Goal: Book appointment/travel/reservation

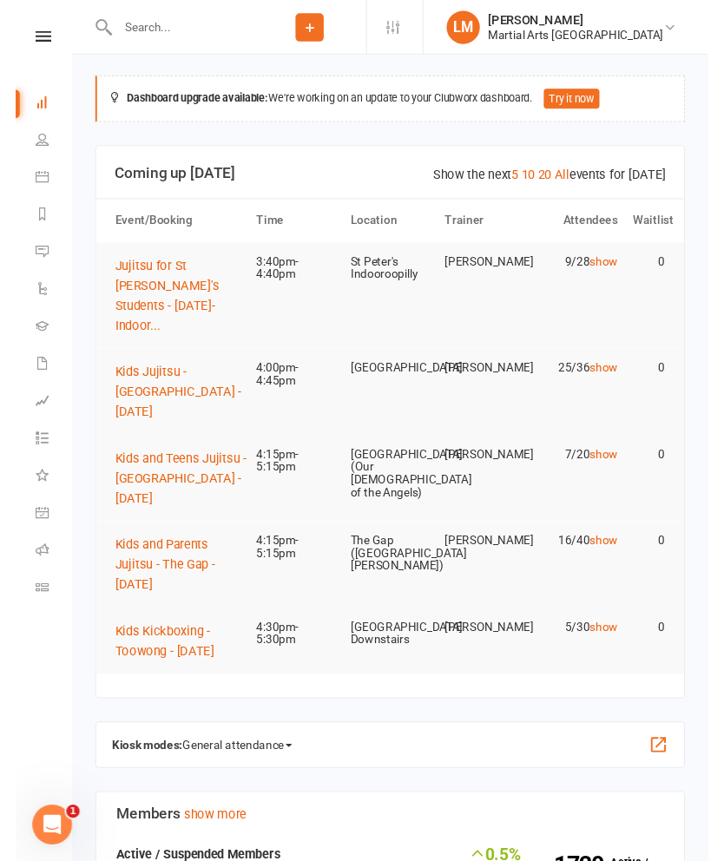
scroll to position [41, 0]
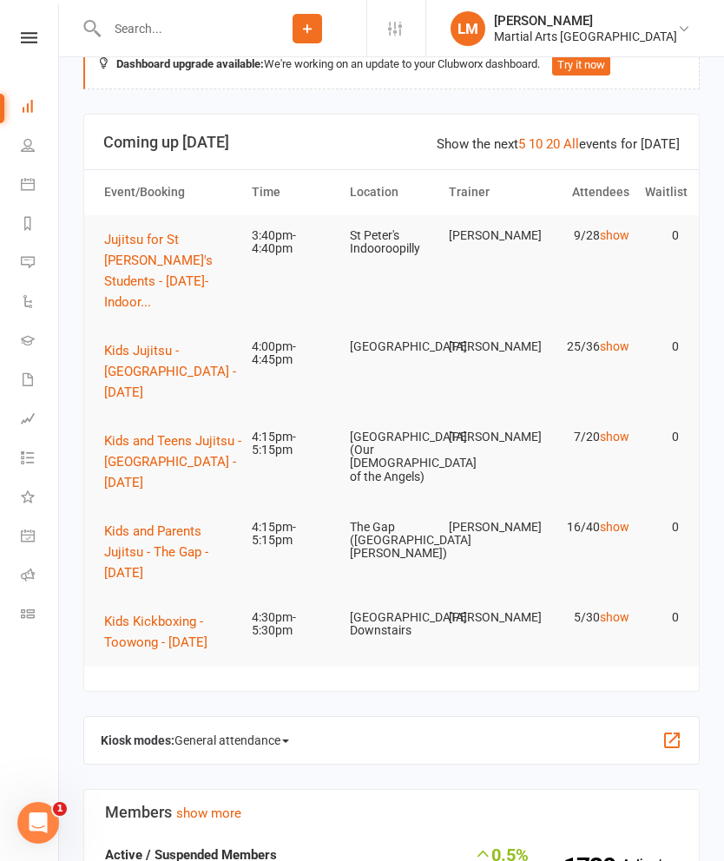
click at [22, 180] on icon at bounding box center [28, 184] width 14 height 14
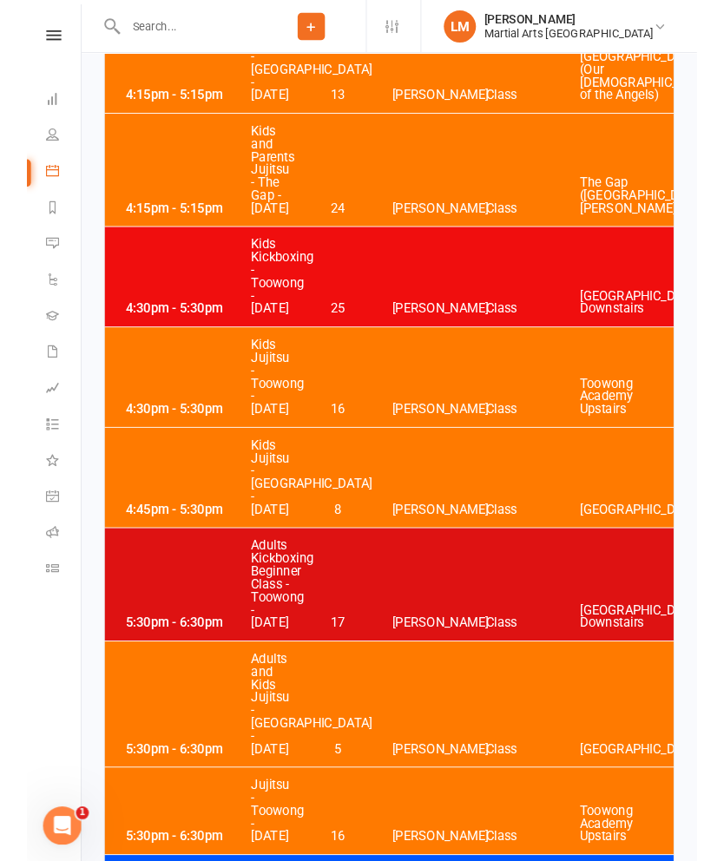
scroll to position [5355, 0]
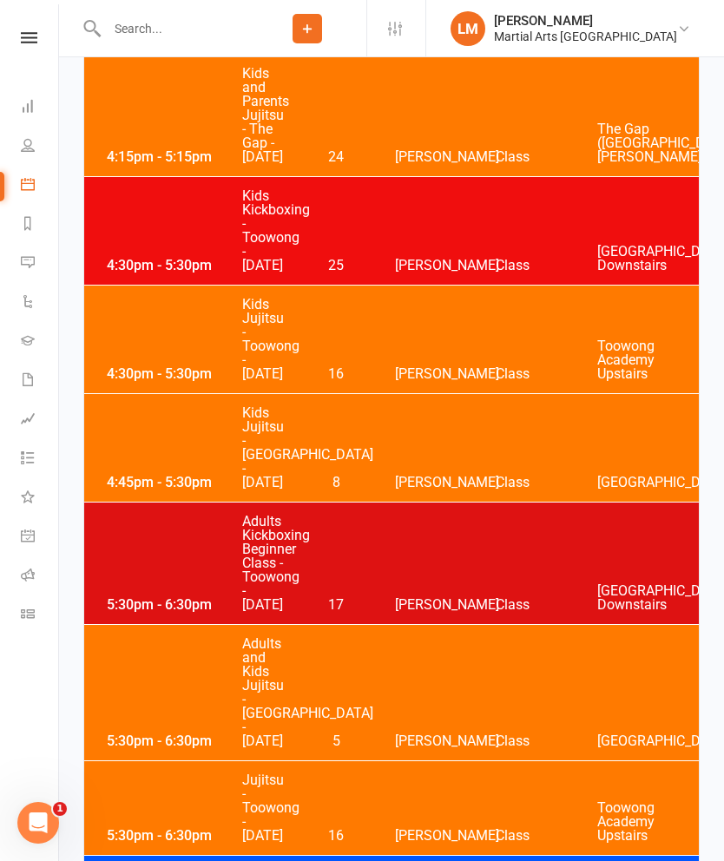
click at [510, 393] on div "4:30pm - 5:30pm Kids Jujitsu - [GEOGRAPHIC_DATA] - [DATE] 16 [PERSON_NAME] Clas…" at bounding box center [391, 340] width 615 height 108
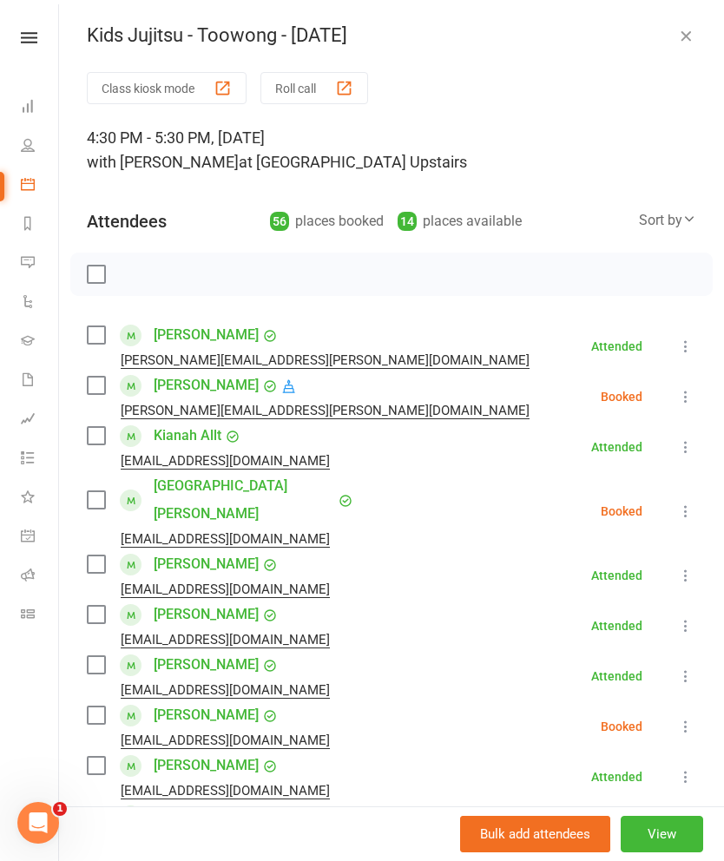
click at [95, 340] on label at bounding box center [95, 334] width 17 height 17
click at [101, 431] on label at bounding box center [95, 435] width 17 height 17
click at [99, 556] on label at bounding box center [95, 564] width 17 height 17
click at [100, 606] on label at bounding box center [95, 614] width 17 height 17
click at [99, 656] on label at bounding box center [95, 664] width 17 height 17
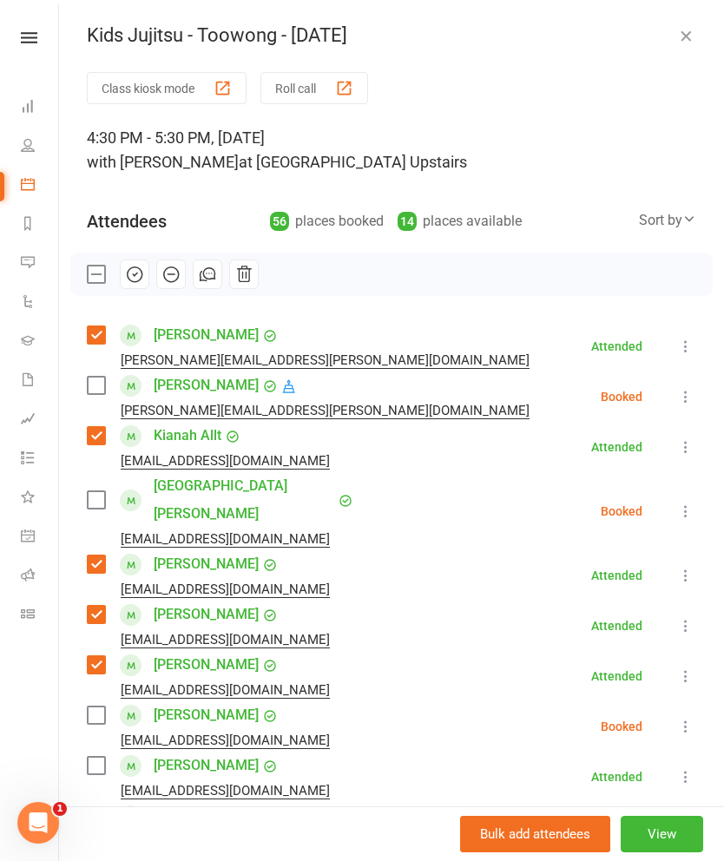
click at [99, 656] on label at bounding box center [95, 664] width 17 height 17
click at [101, 656] on label at bounding box center [95, 664] width 17 height 17
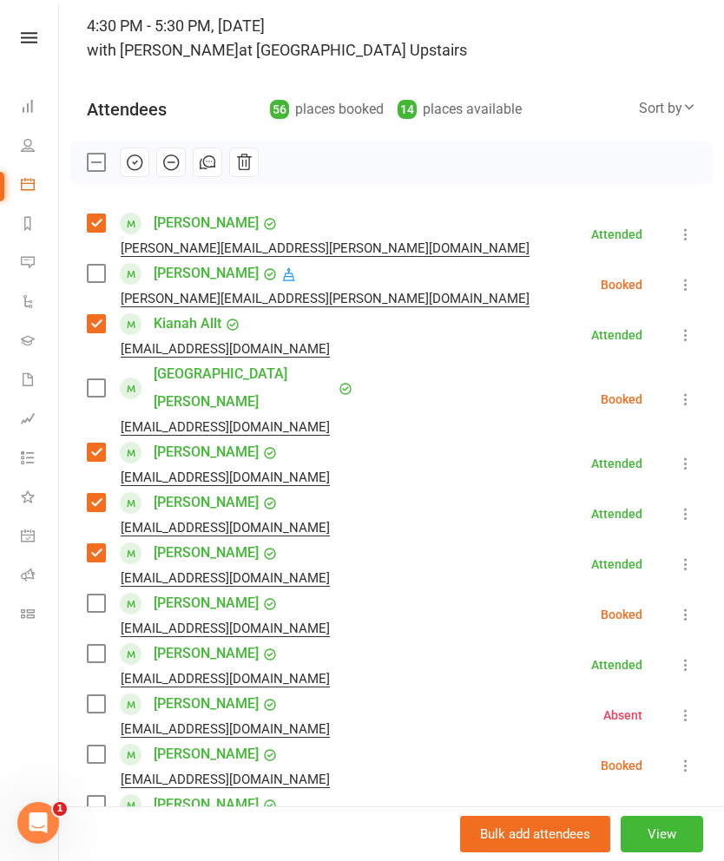
click at [100, 645] on label at bounding box center [95, 653] width 17 height 17
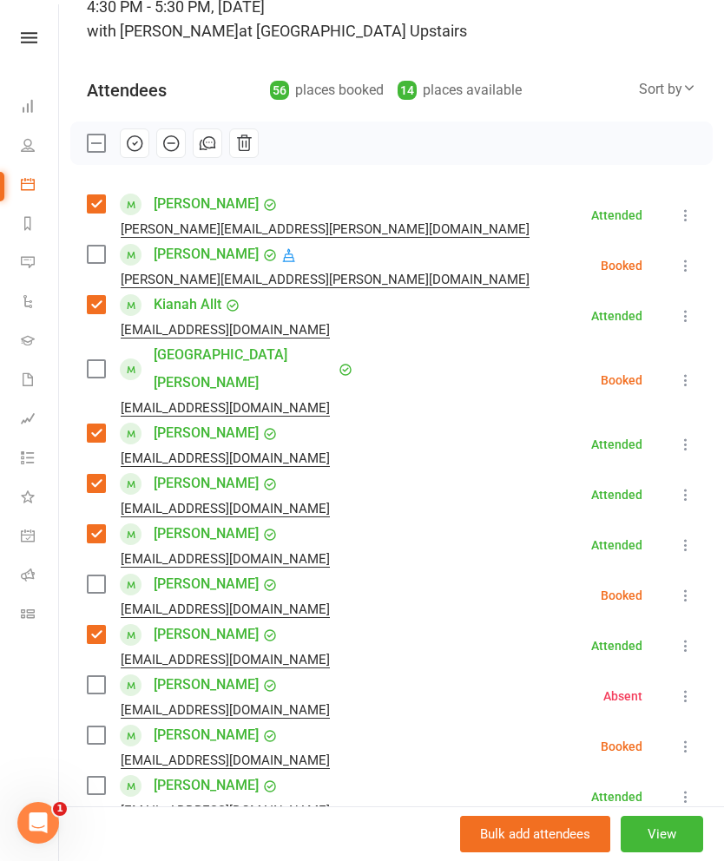
scroll to position [130, 0]
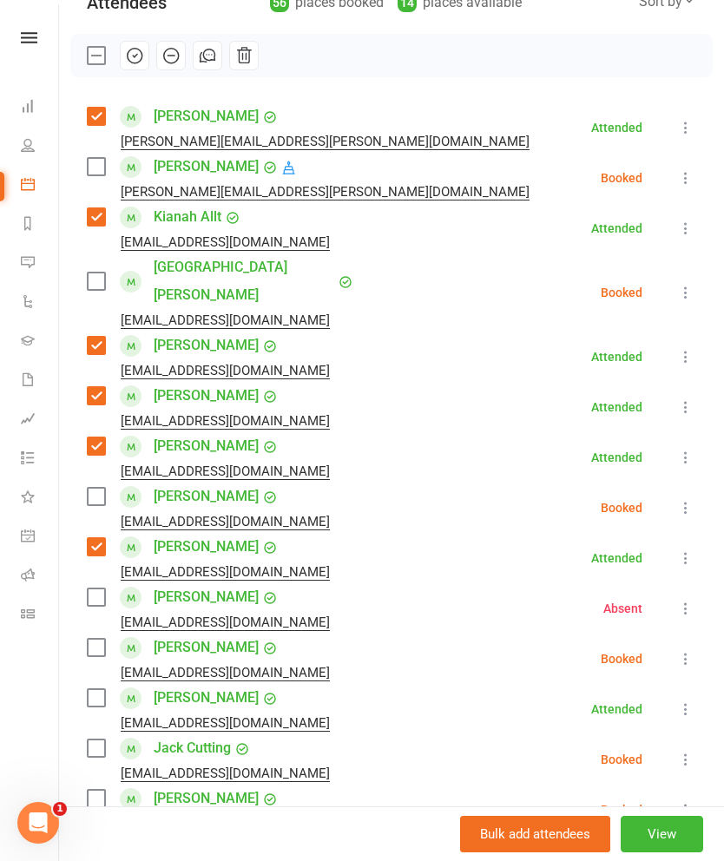
click at [94, 689] on label at bounding box center [95, 697] width 17 height 17
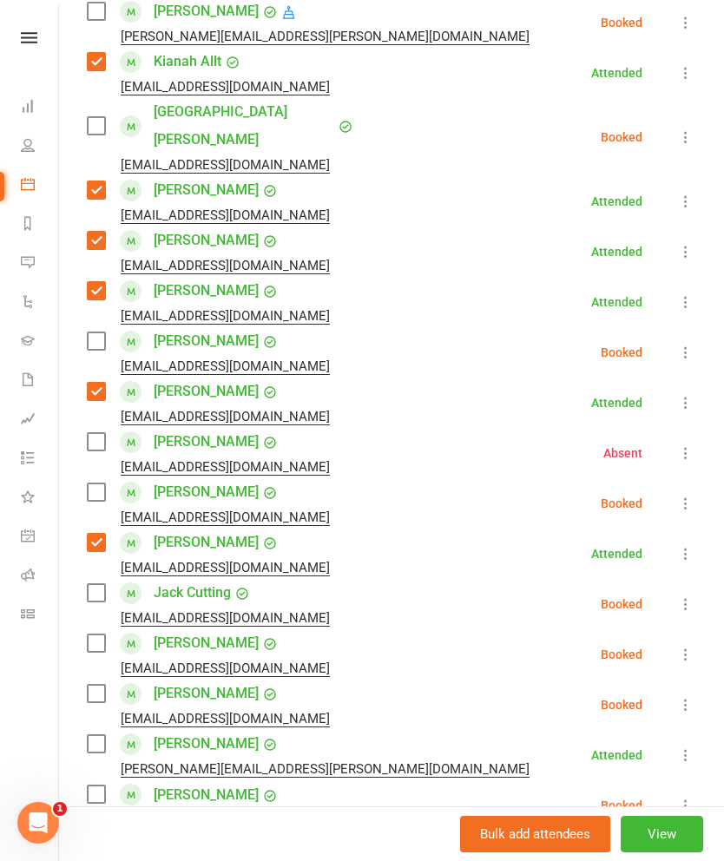
click at [90, 735] on label at bounding box center [95, 743] width 17 height 17
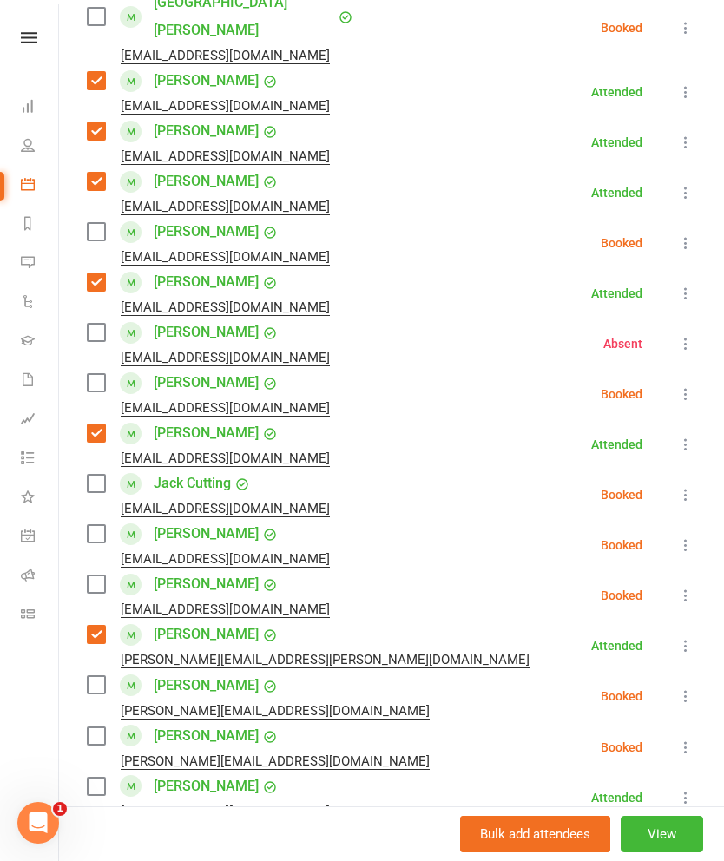
scroll to position [522, 0]
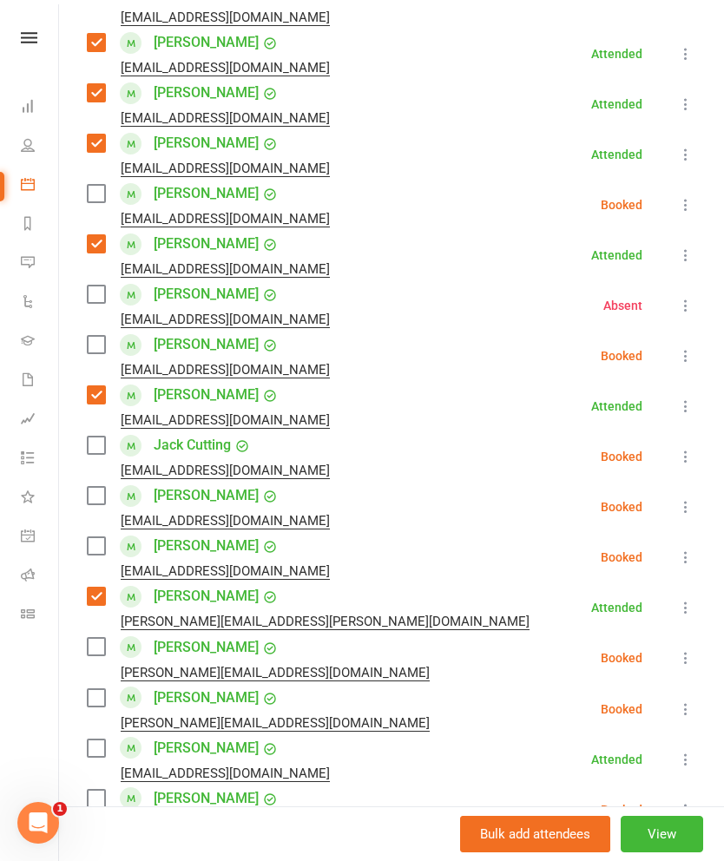
click at [101, 689] on label at bounding box center [95, 697] width 17 height 17
click at [94, 740] on label at bounding box center [95, 748] width 17 height 17
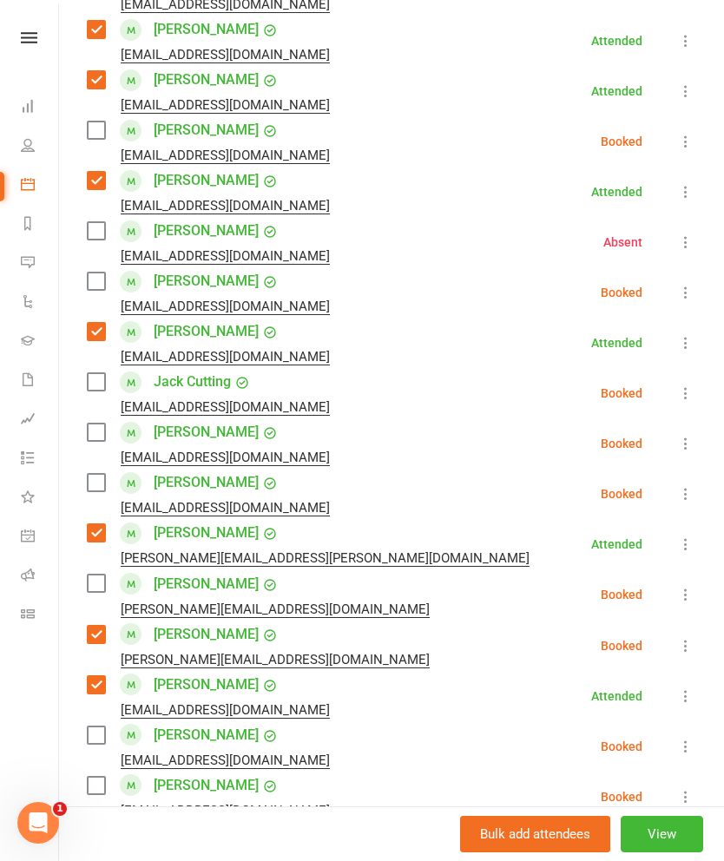
click at [103, 727] on label at bounding box center [95, 735] width 17 height 17
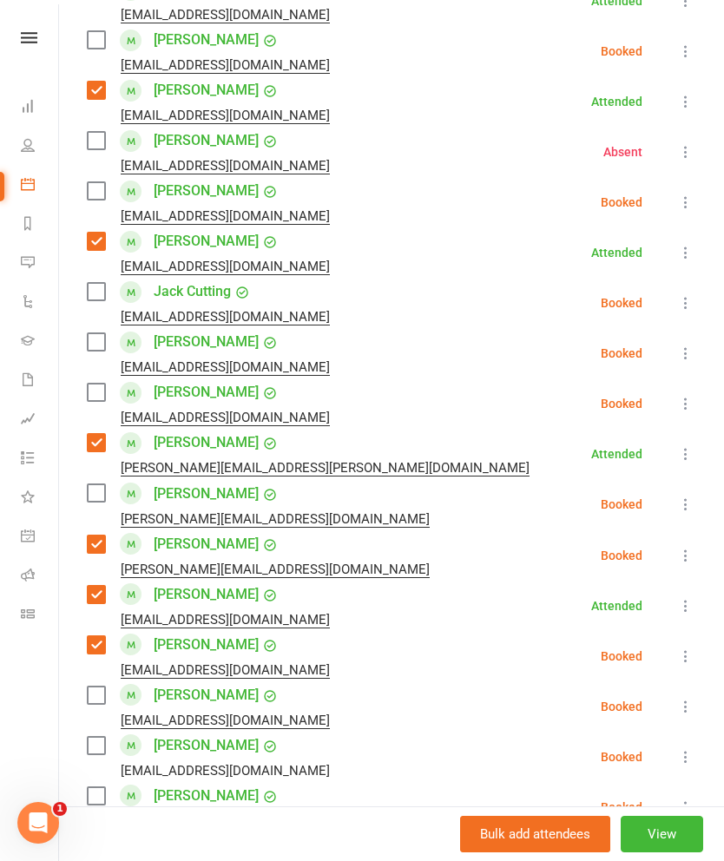
click at [100, 687] on label at bounding box center [95, 695] width 17 height 17
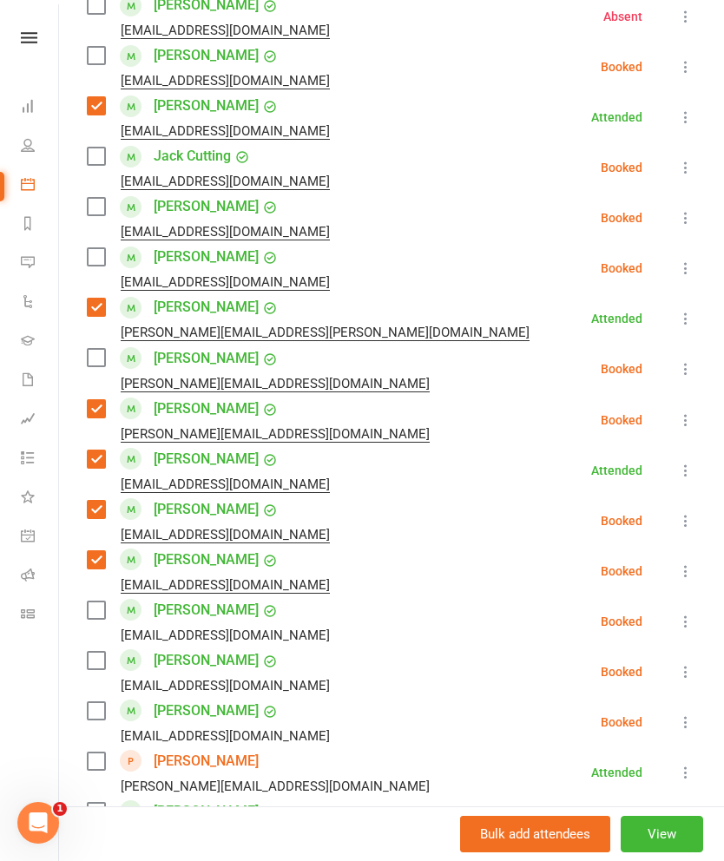
click at [94, 702] on label at bounding box center [95, 710] width 17 height 17
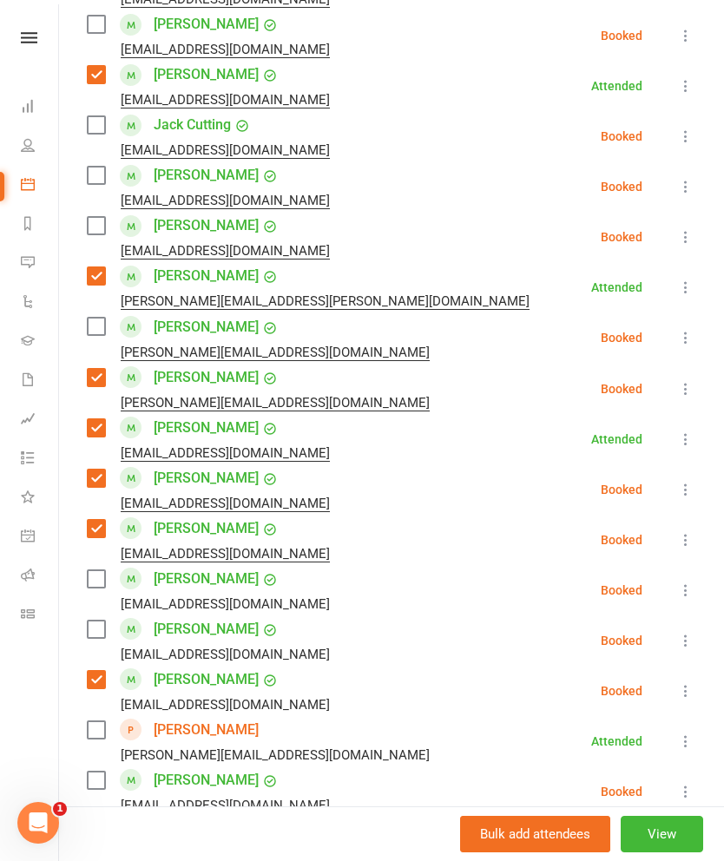
click at [88, 721] on label at bounding box center [95, 729] width 17 height 17
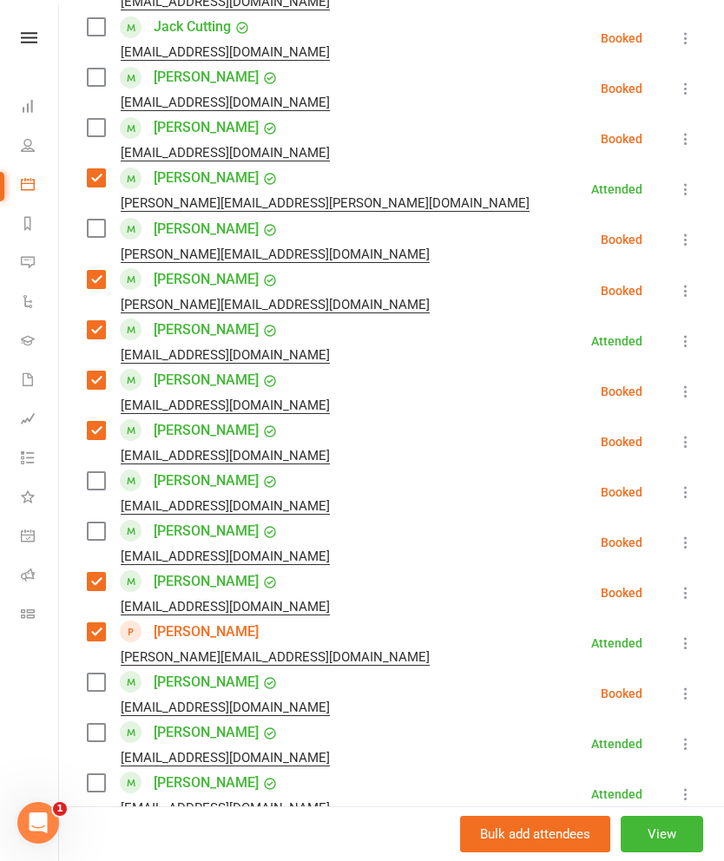
scroll to position [941, 0]
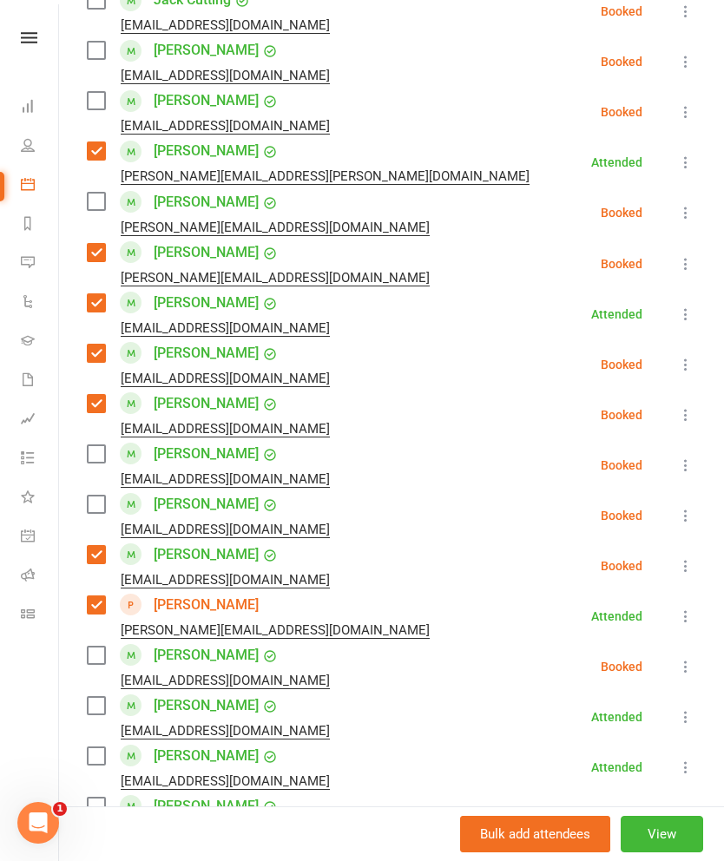
click at [89, 697] on label at bounding box center [95, 705] width 17 height 17
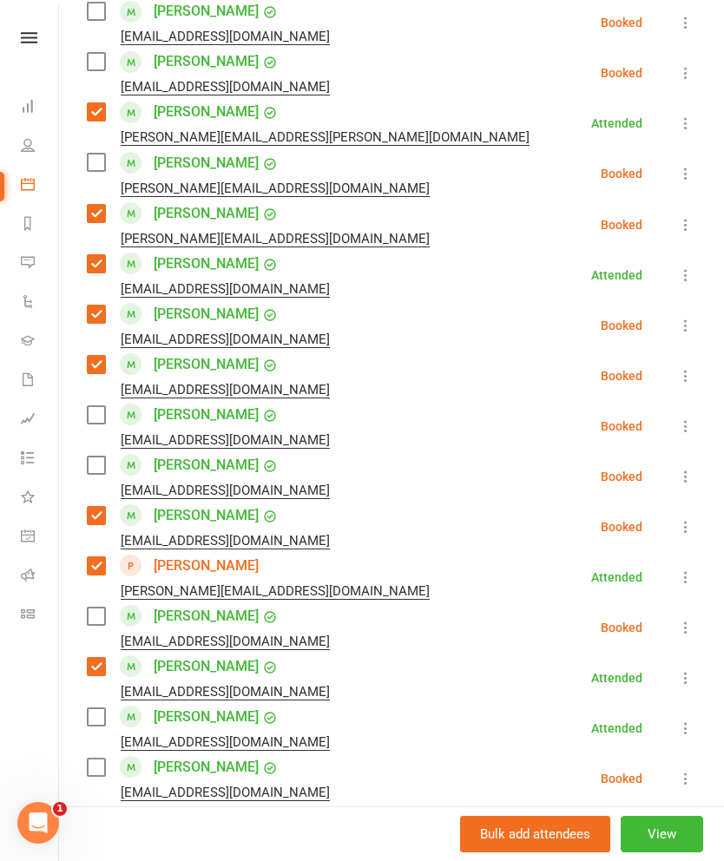
click at [88, 708] on label at bounding box center [95, 716] width 17 height 17
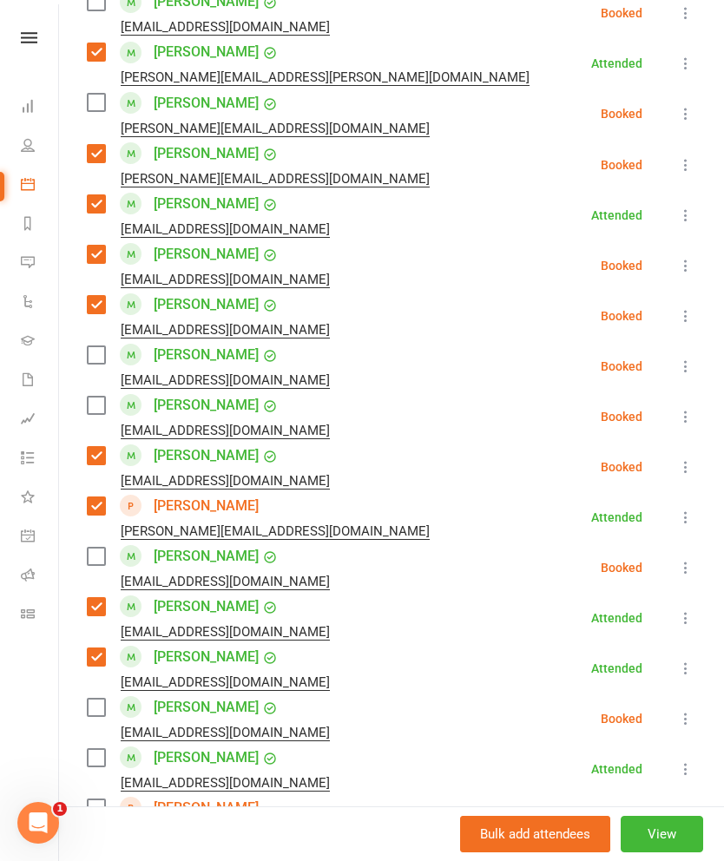
click at [89, 699] on label at bounding box center [95, 707] width 17 height 17
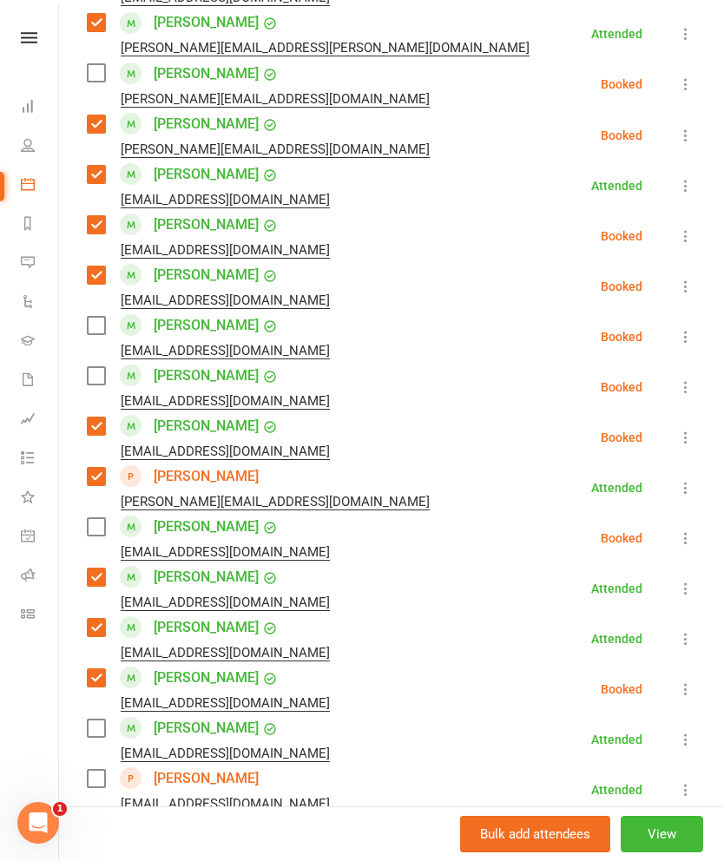
click at [90, 720] on label at bounding box center [95, 728] width 17 height 17
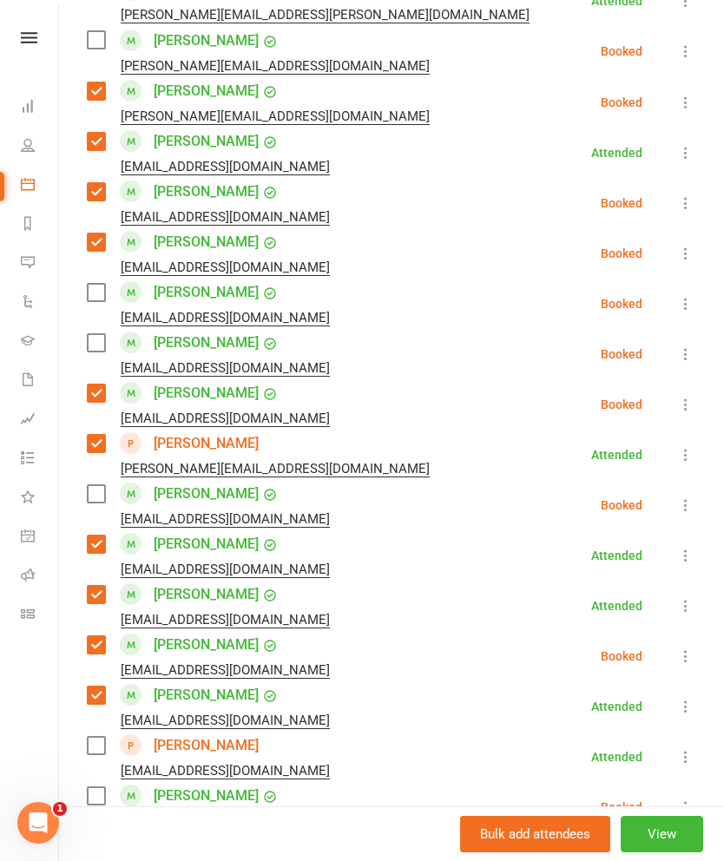
click at [90, 737] on label at bounding box center [95, 745] width 17 height 17
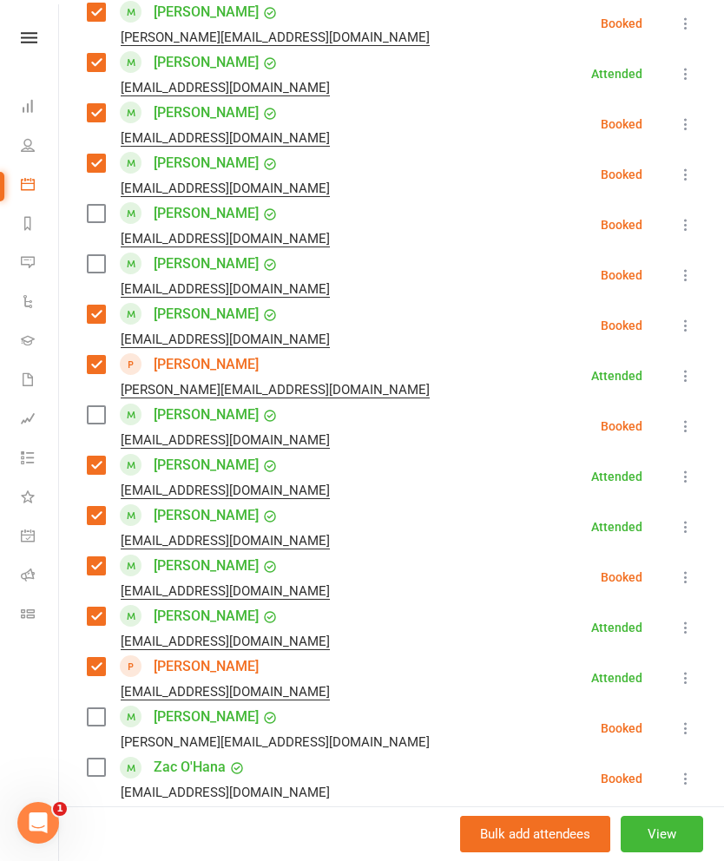
scroll to position [1208, 0]
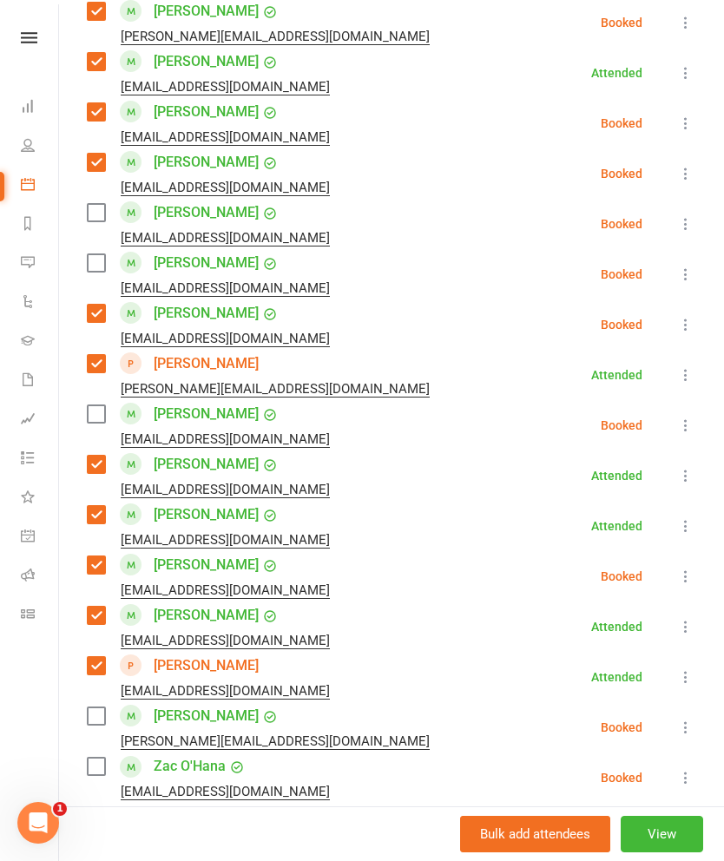
click at [95, 708] on label at bounding box center [95, 716] width 17 height 17
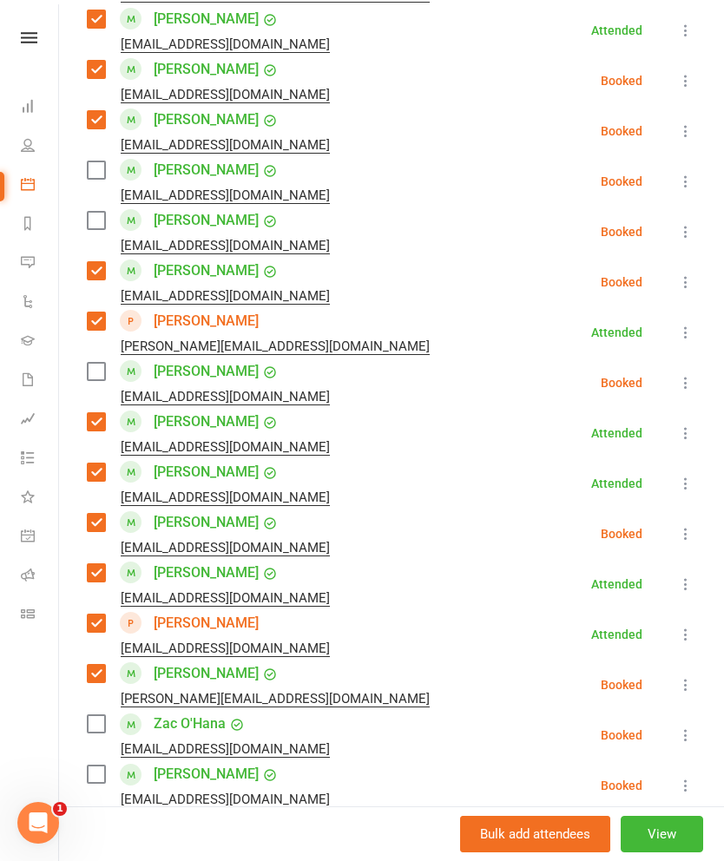
scroll to position [1254, 0]
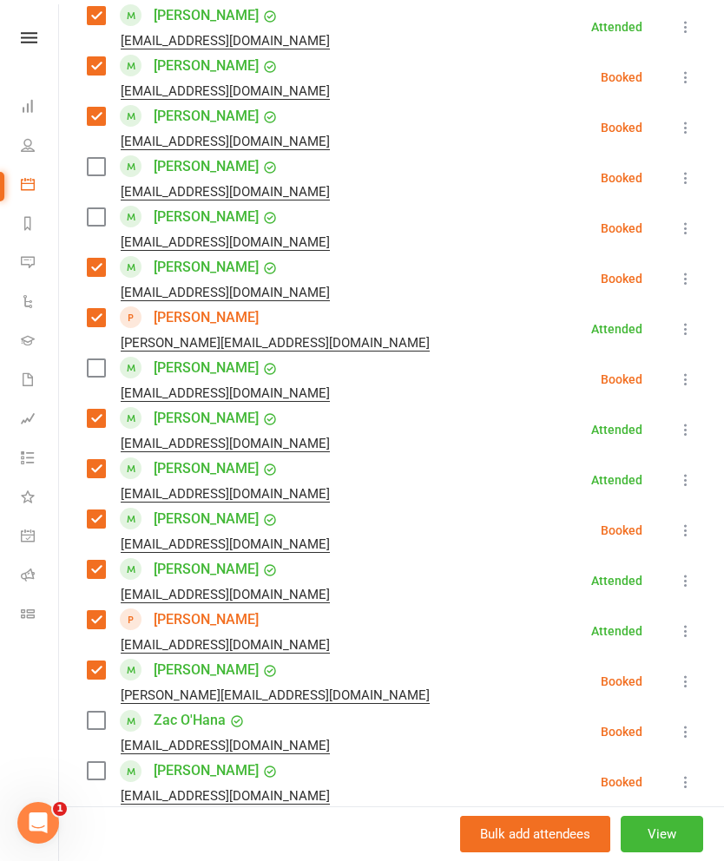
click at [91, 712] on label at bounding box center [95, 720] width 17 height 17
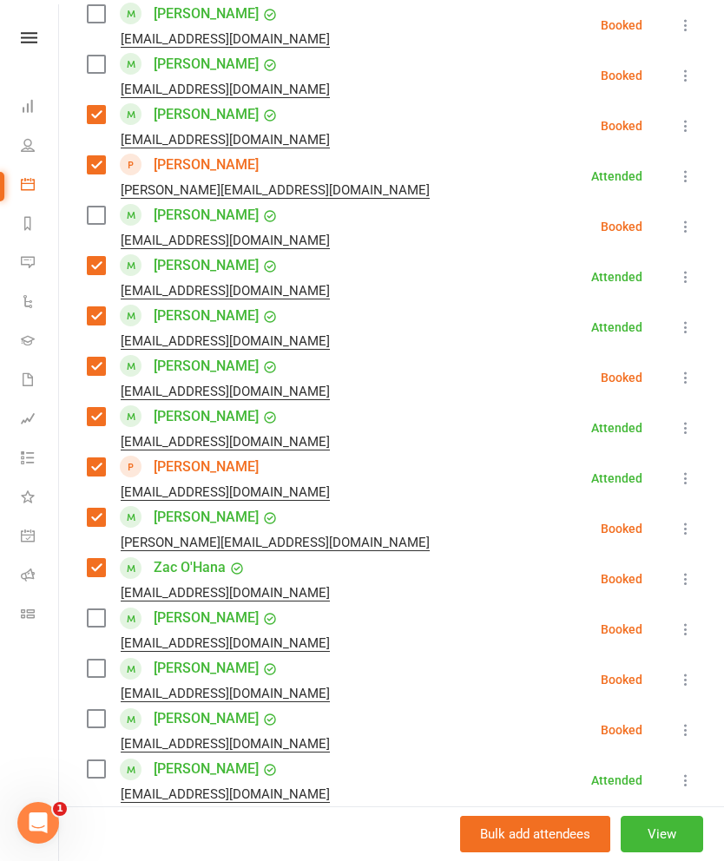
scroll to position [1408, 0]
click at [91, 709] on label at bounding box center [95, 717] width 17 height 17
click at [88, 760] on label at bounding box center [95, 768] width 17 height 17
click at [92, 709] on label at bounding box center [95, 717] width 17 height 17
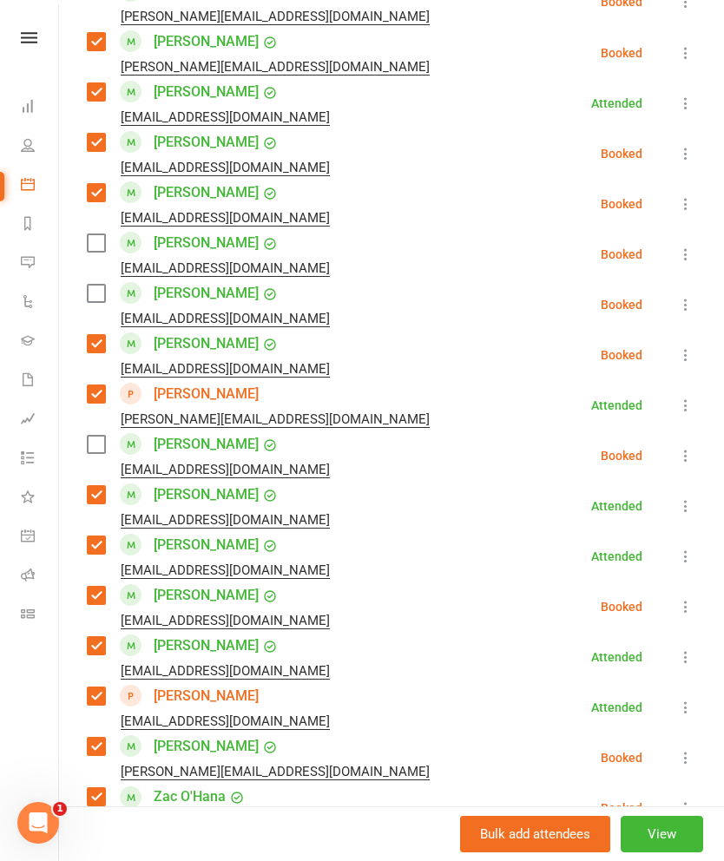
scroll to position [1169, 0]
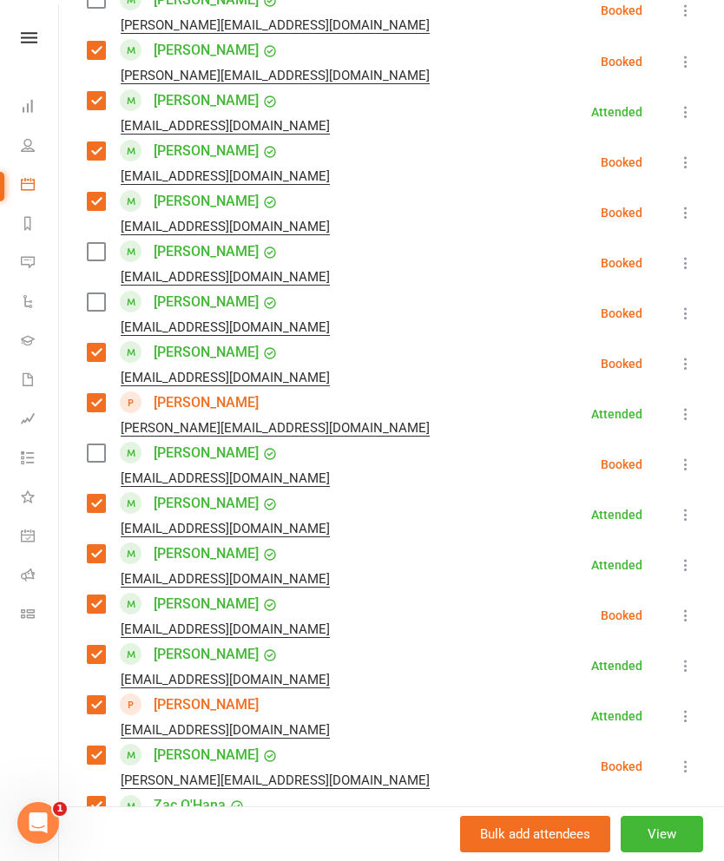
click at [93, 243] on label at bounding box center [95, 251] width 17 height 17
click at [93, 293] on label at bounding box center [95, 301] width 17 height 17
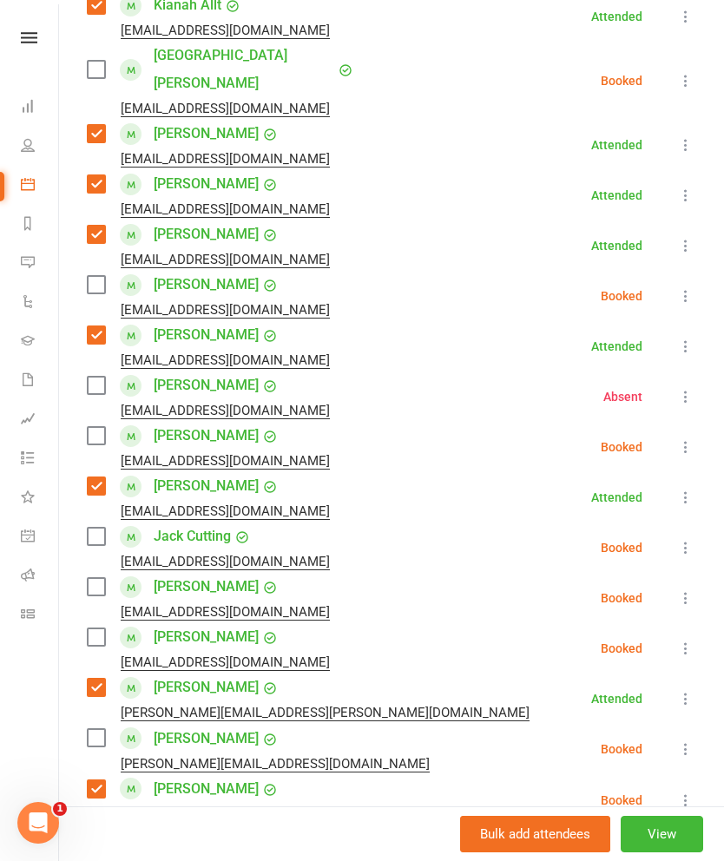
scroll to position [418, 0]
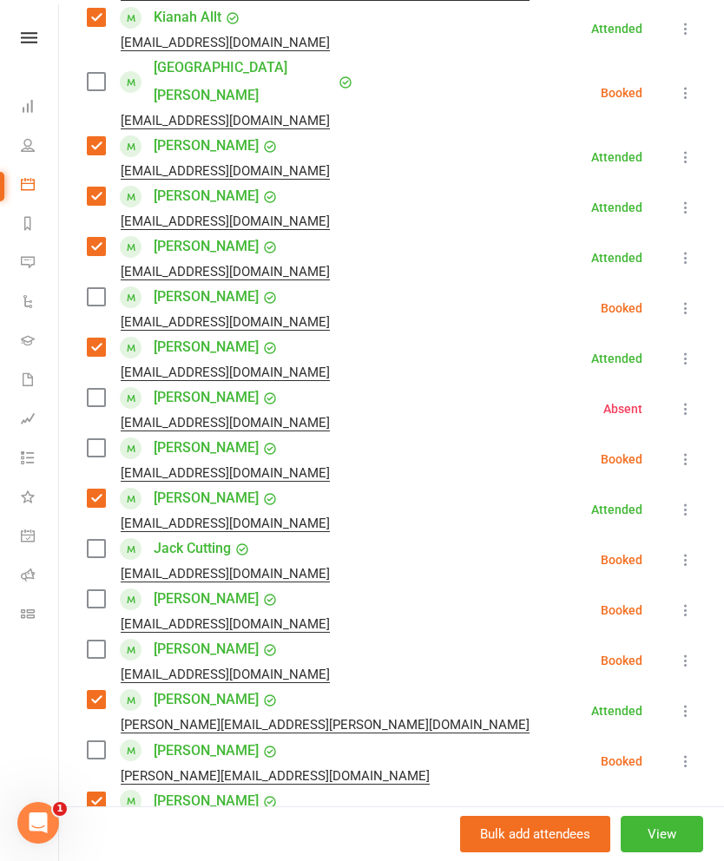
click at [102, 288] on label at bounding box center [95, 296] width 17 height 17
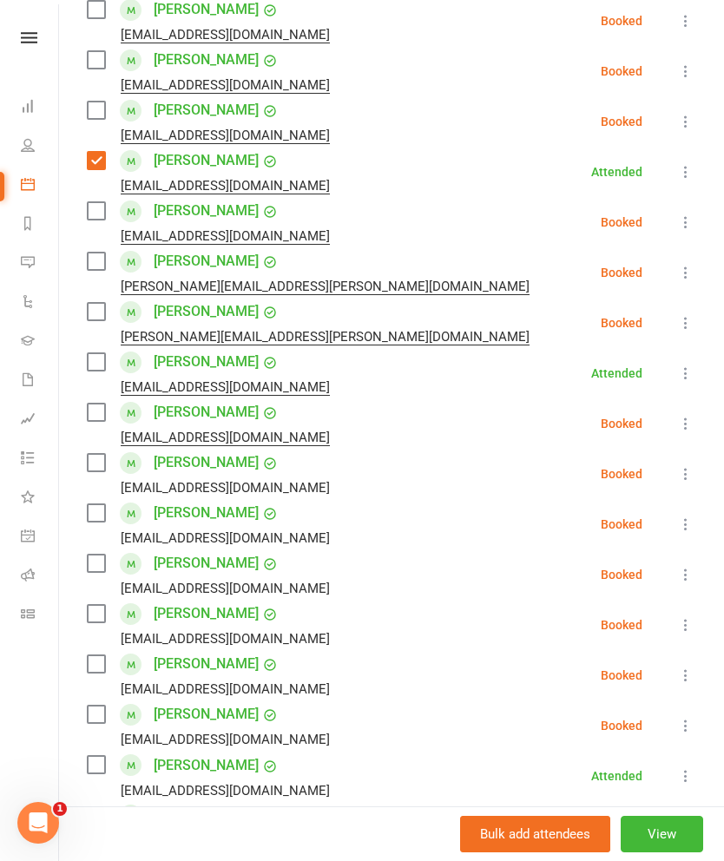
scroll to position [2015, 0]
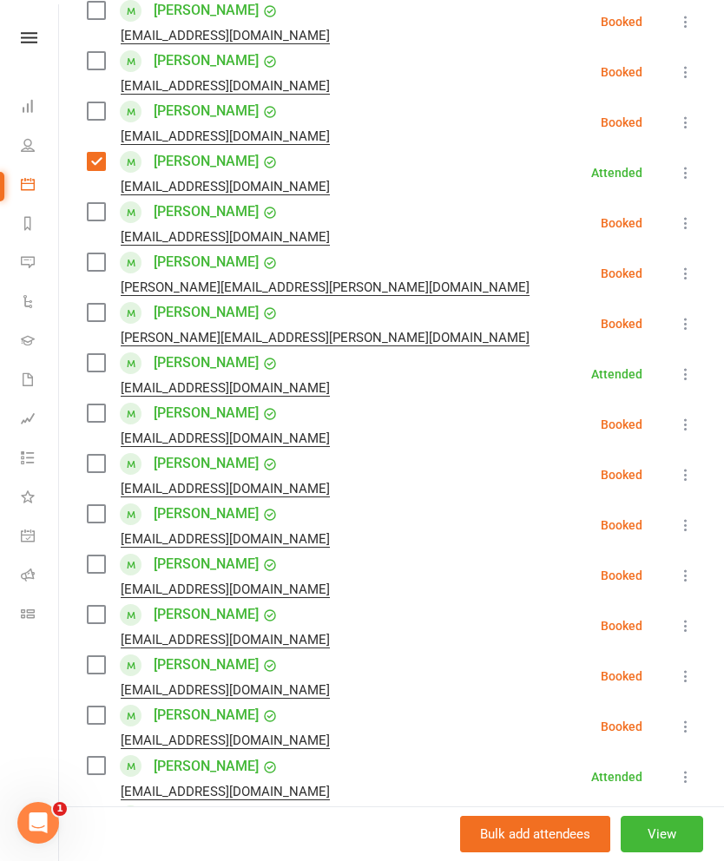
click at [95, 354] on label at bounding box center [95, 362] width 17 height 17
click at [102, 354] on label at bounding box center [95, 362] width 17 height 17
click at [103, 354] on label at bounding box center [95, 362] width 17 height 17
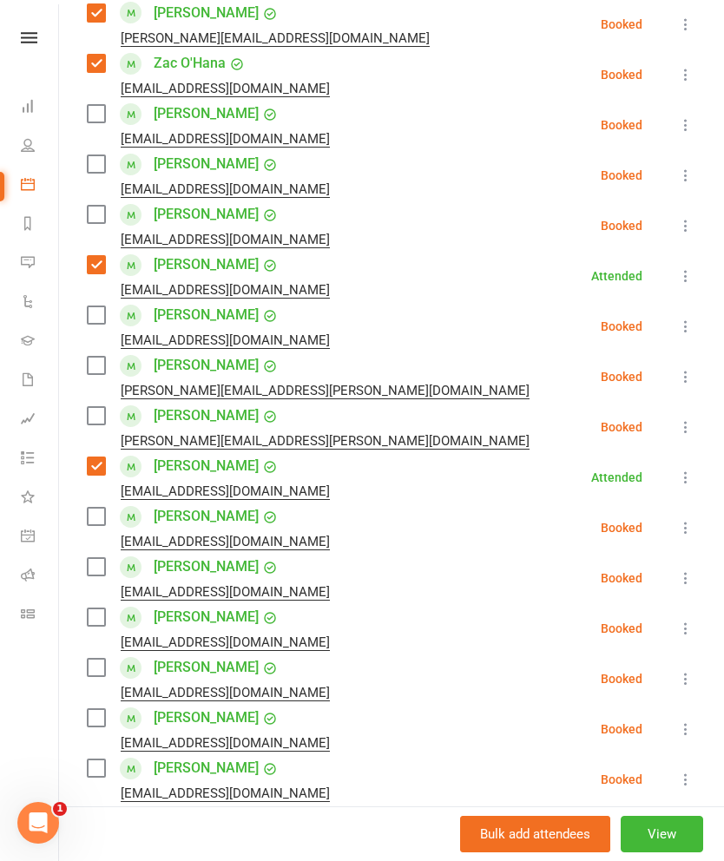
scroll to position [1903, 0]
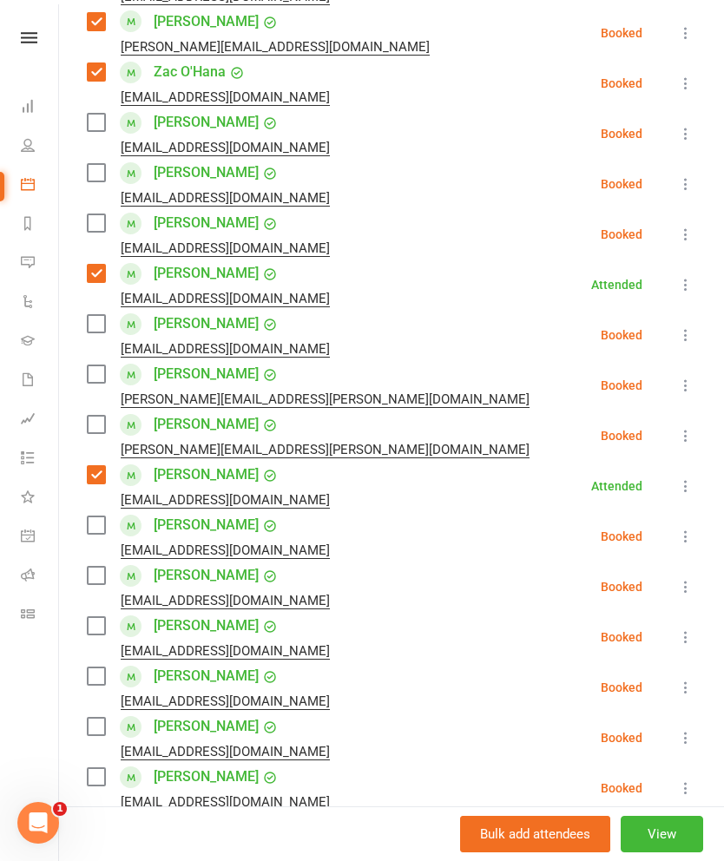
click at [104, 315] on label at bounding box center [95, 323] width 17 height 17
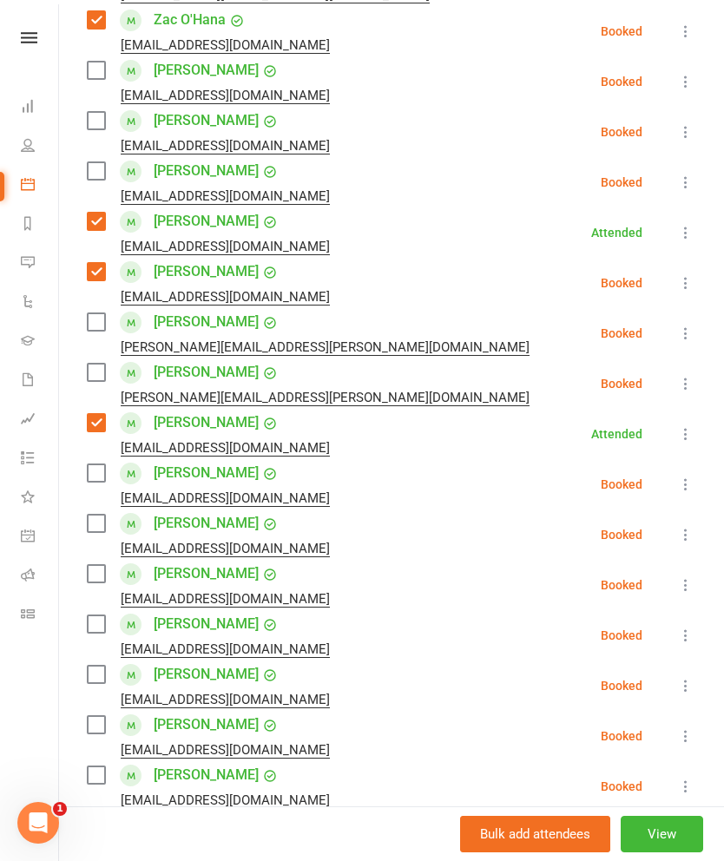
scroll to position [1978, 0]
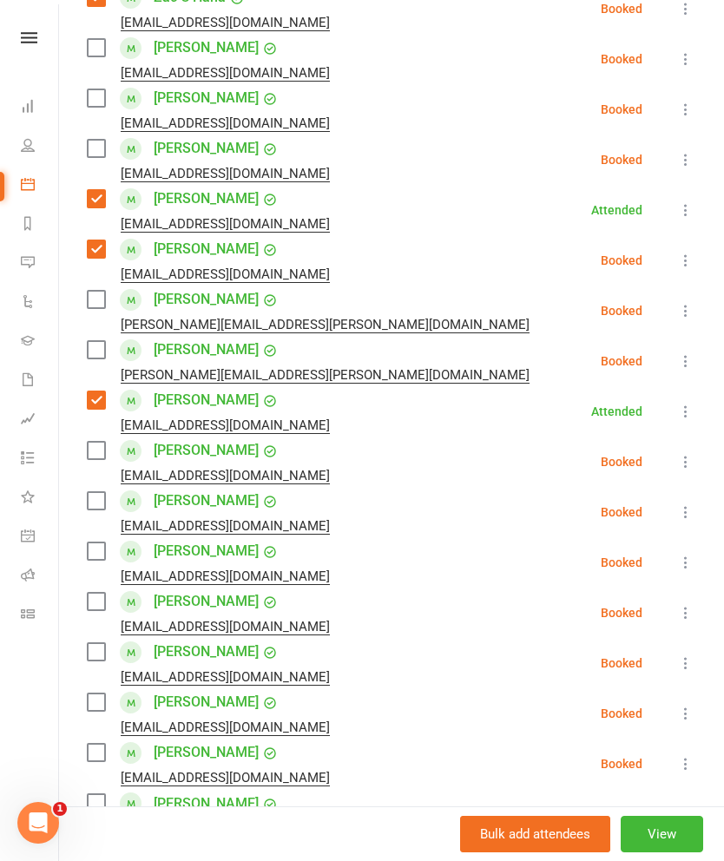
click at [97, 543] on label at bounding box center [95, 551] width 17 height 17
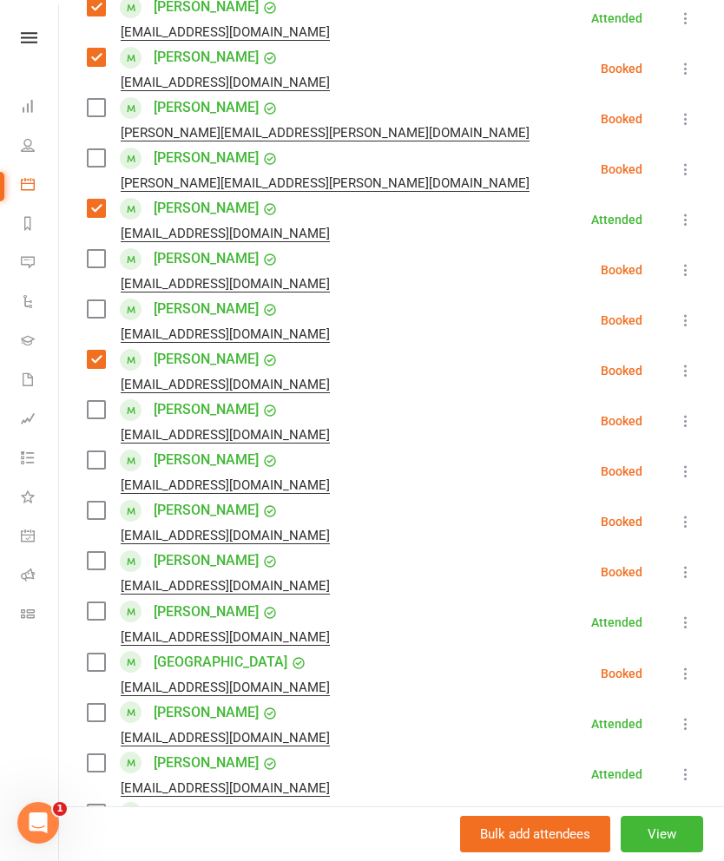
scroll to position [2174, 0]
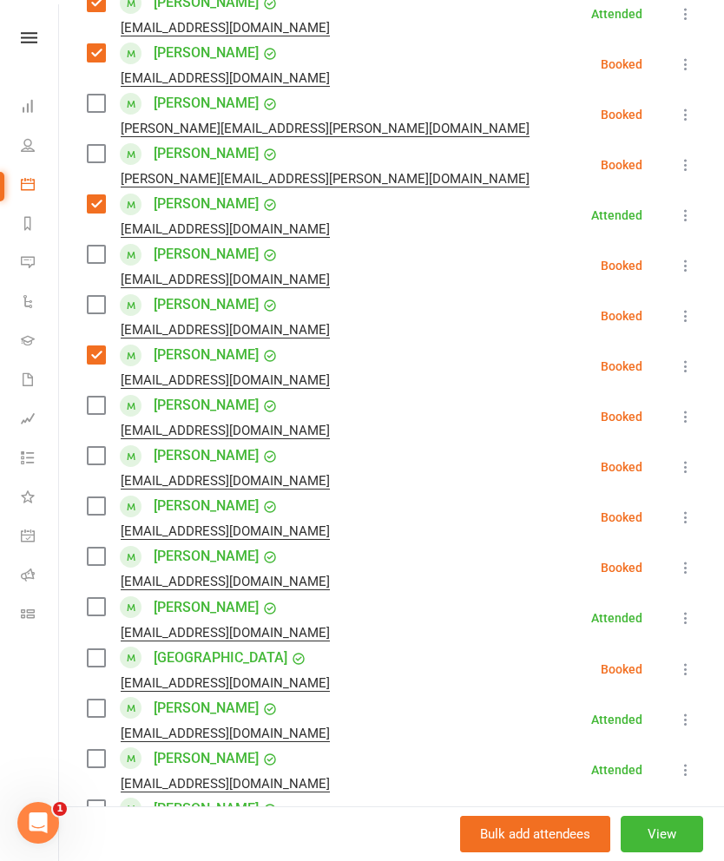
click at [102, 598] on label at bounding box center [95, 606] width 17 height 17
click at [97, 649] on label at bounding box center [95, 657] width 17 height 17
click at [98, 649] on label at bounding box center [95, 657] width 17 height 17
click at [101, 649] on label at bounding box center [95, 657] width 17 height 17
click at [99, 700] on label at bounding box center [95, 708] width 17 height 17
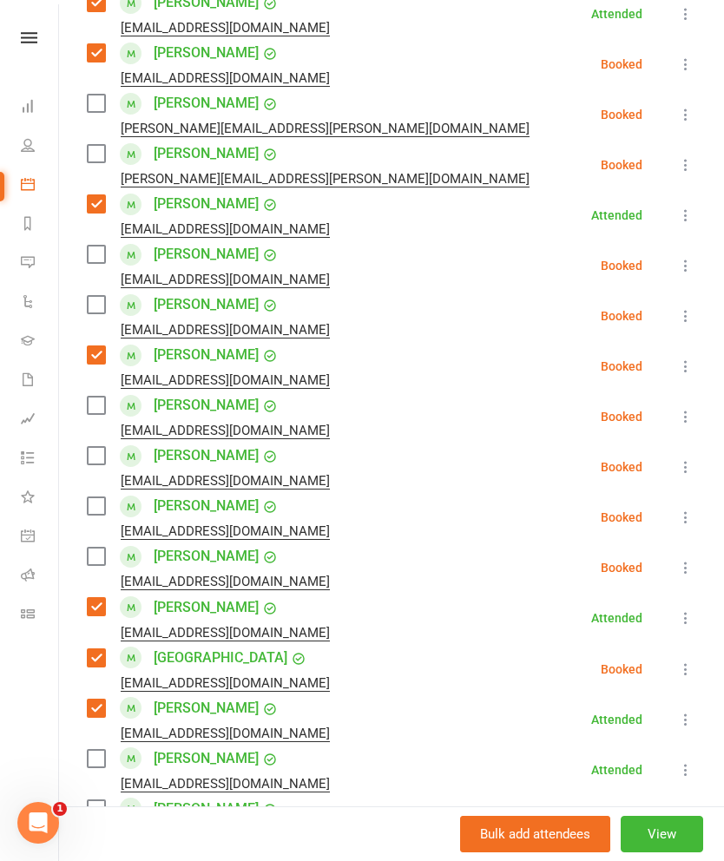
click at [91, 750] on label at bounding box center [95, 758] width 17 height 17
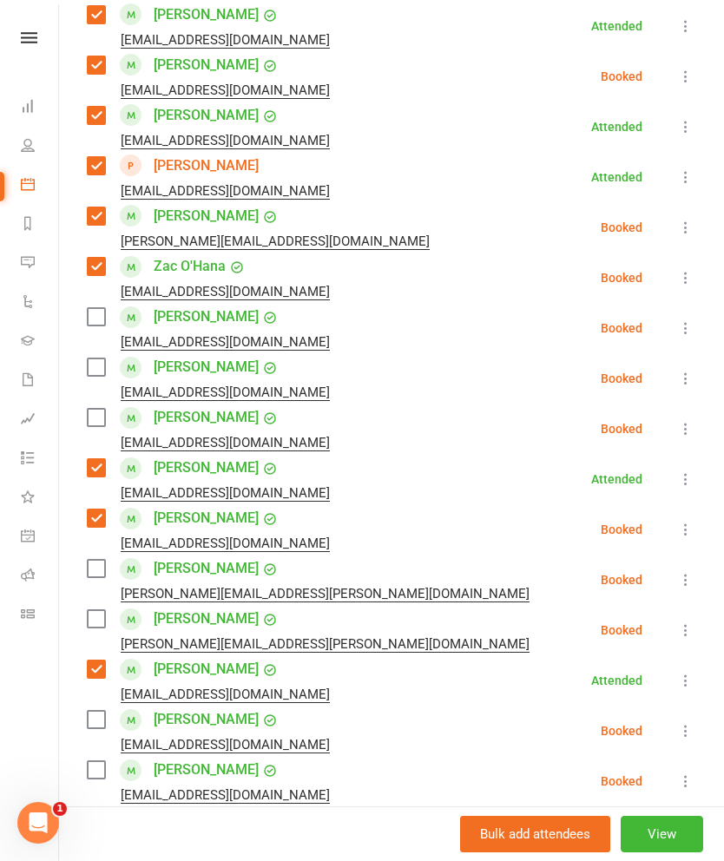
scroll to position [1708, 0]
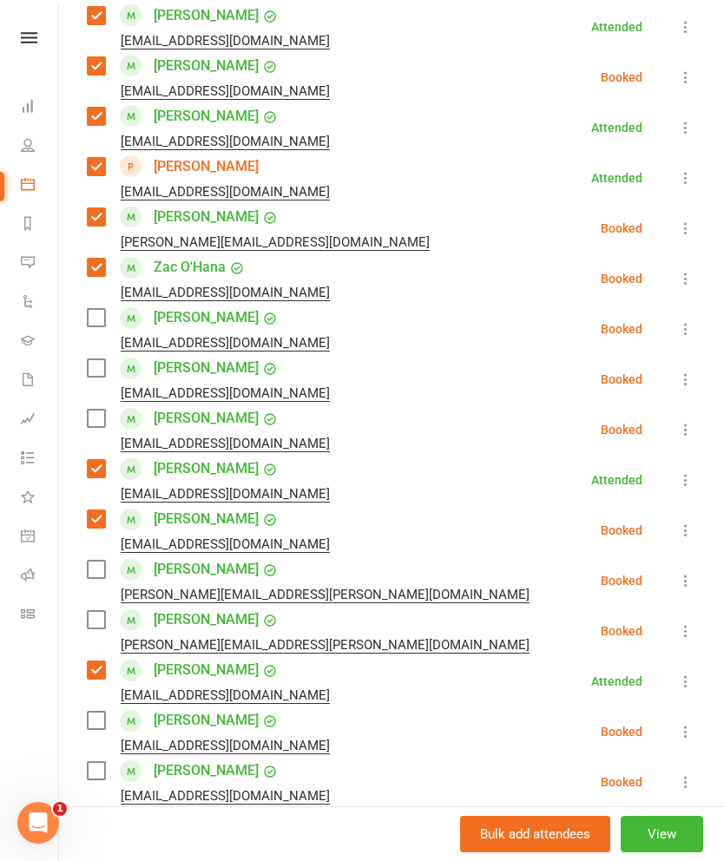
click at [103, 359] on label at bounding box center [95, 367] width 17 height 17
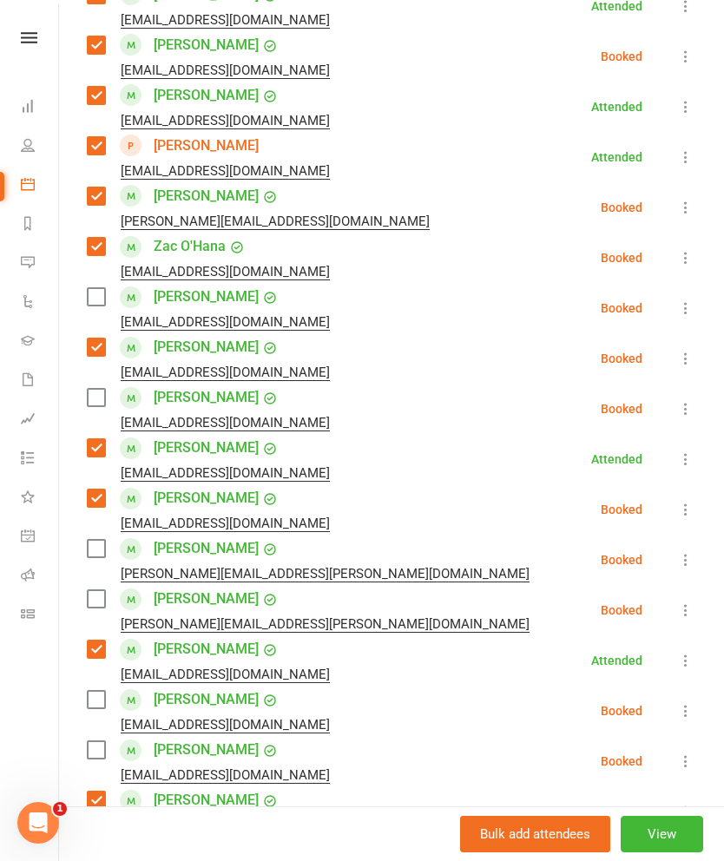
scroll to position [1728, 0]
click at [93, 289] on label at bounding box center [95, 297] width 17 height 17
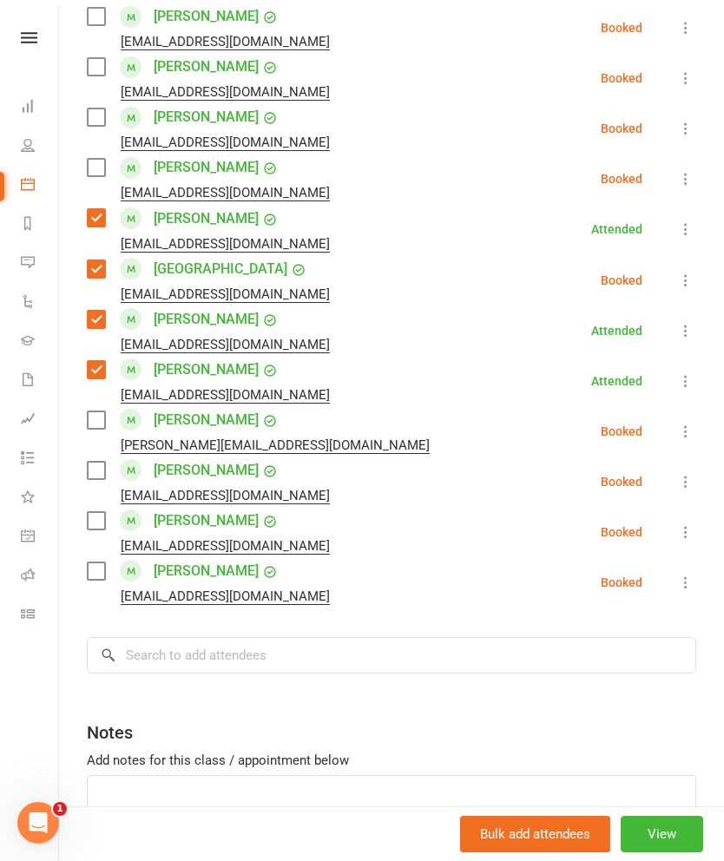
scroll to position [2633, 0]
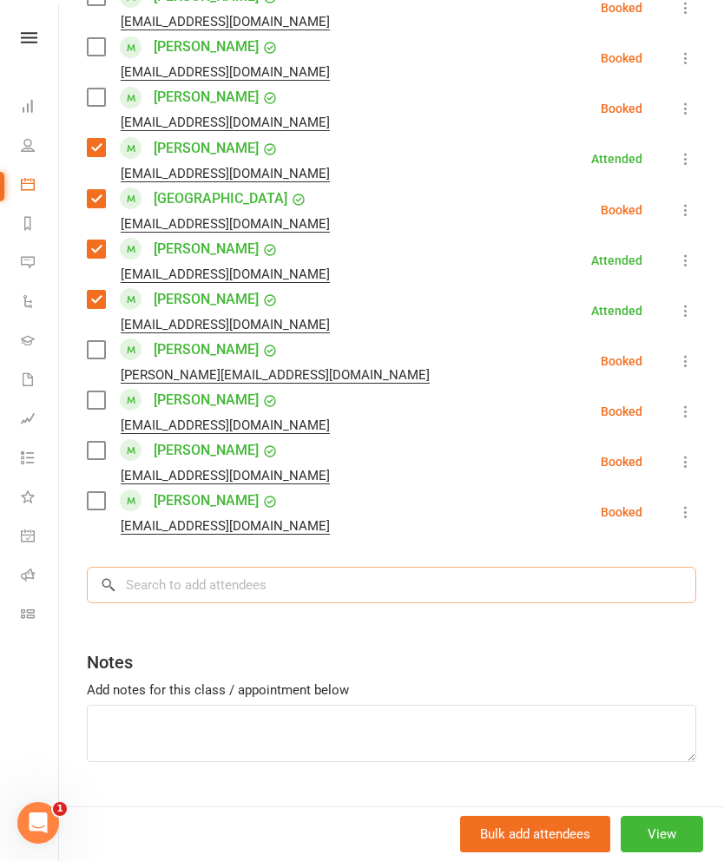
click at [309, 570] on input "search" at bounding box center [391, 585] width 609 height 36
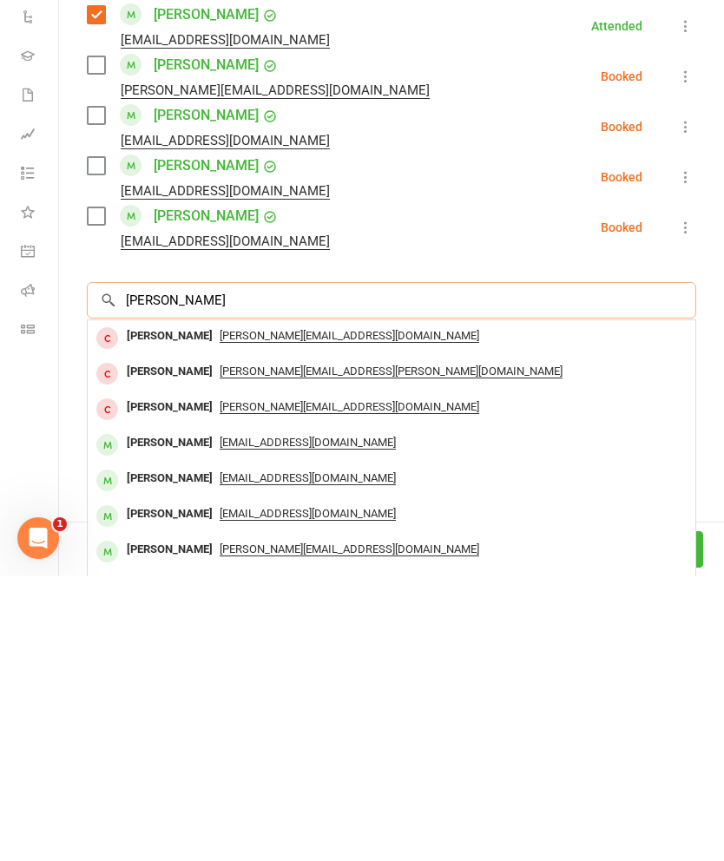
type input "[PERSON_NAME]"
click at [288, 721] on span "[EMAIL_ADDRESS][DOMAIN_NAME]" at bounding box center [308, 728] width 176 height 14
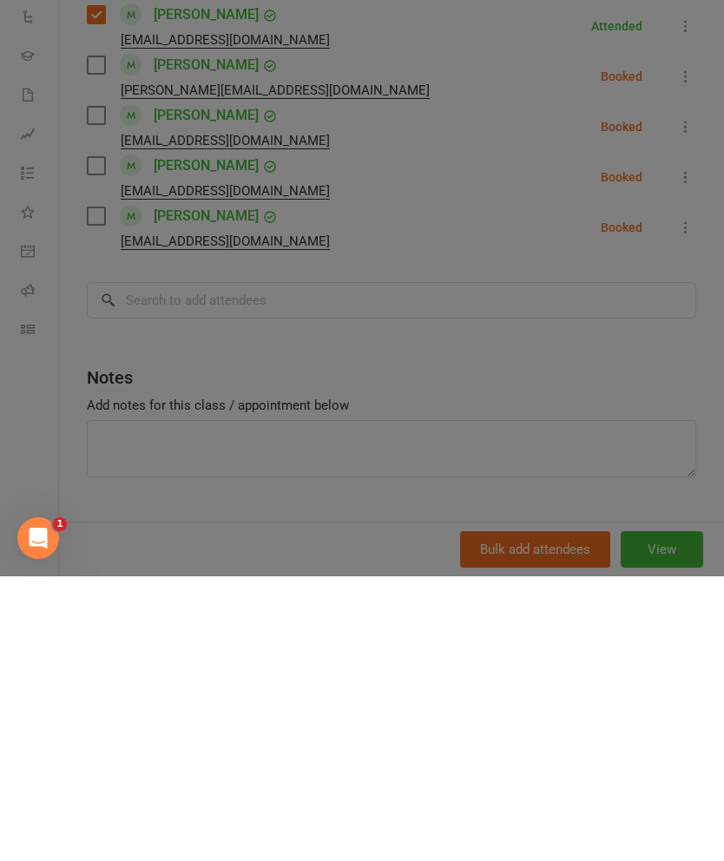
scroll to position [5640, 0]
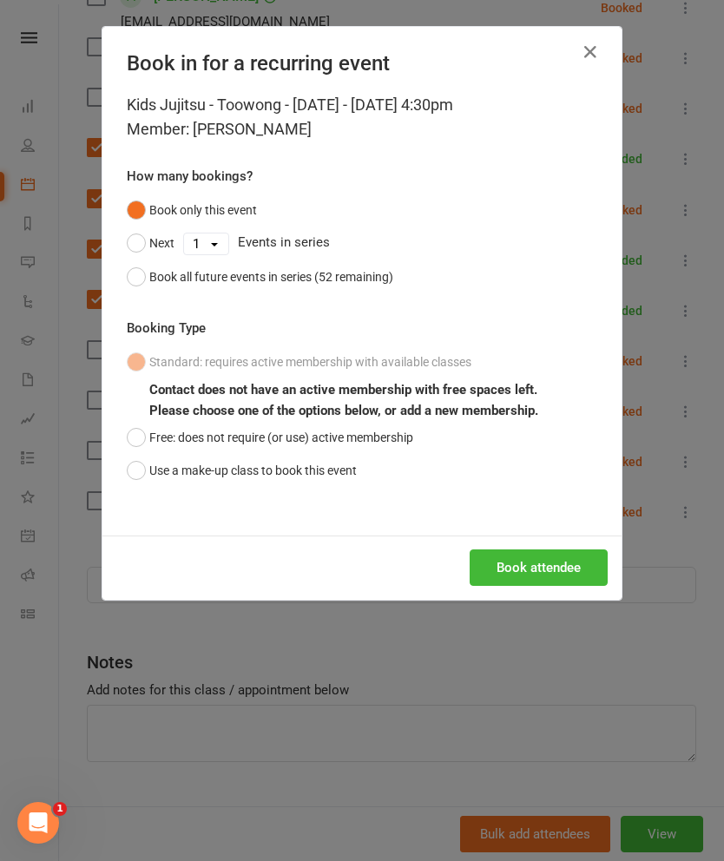
click at [516, 572] on button "Book attendee" at bounding box center [539, 568] width 138 height 36
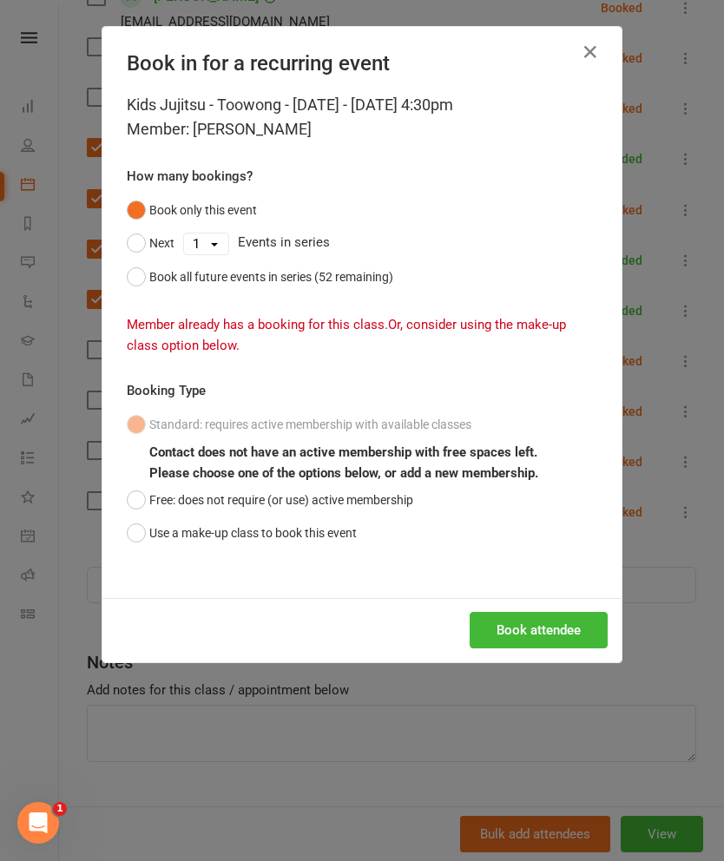
click at [588, 52] on icon "button" at bounding box center [590, 52] width 21 height 21
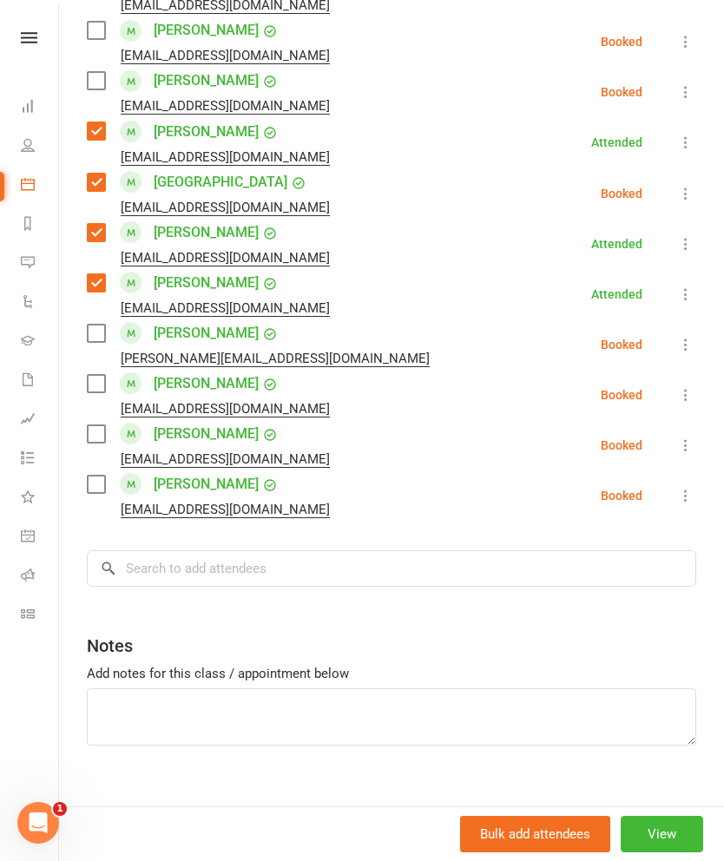
scroll to position [2644, 0]
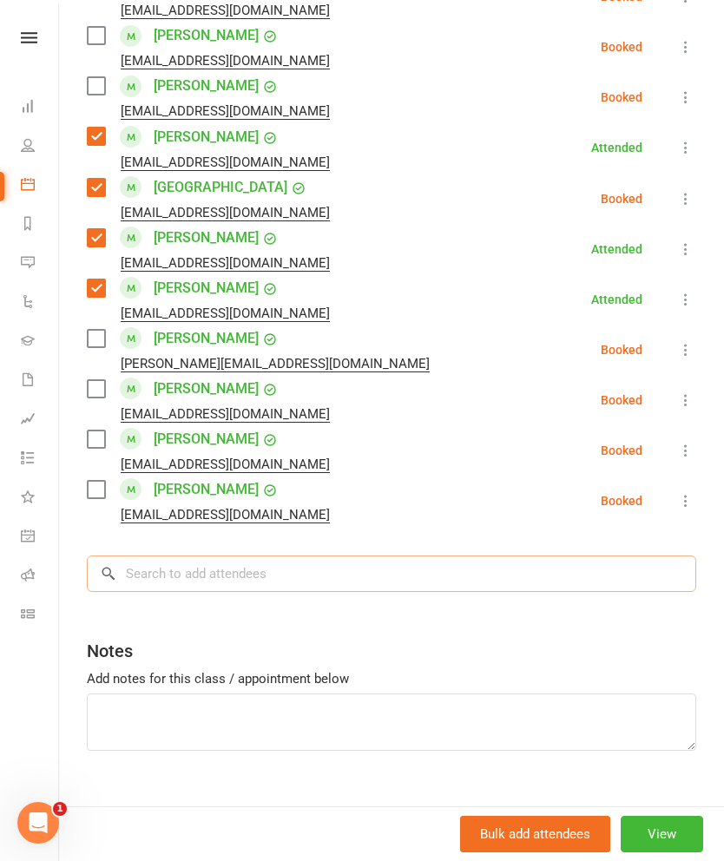
click at [484, 556] on input "search" at bounding box center [391, 574] width 609 height 36
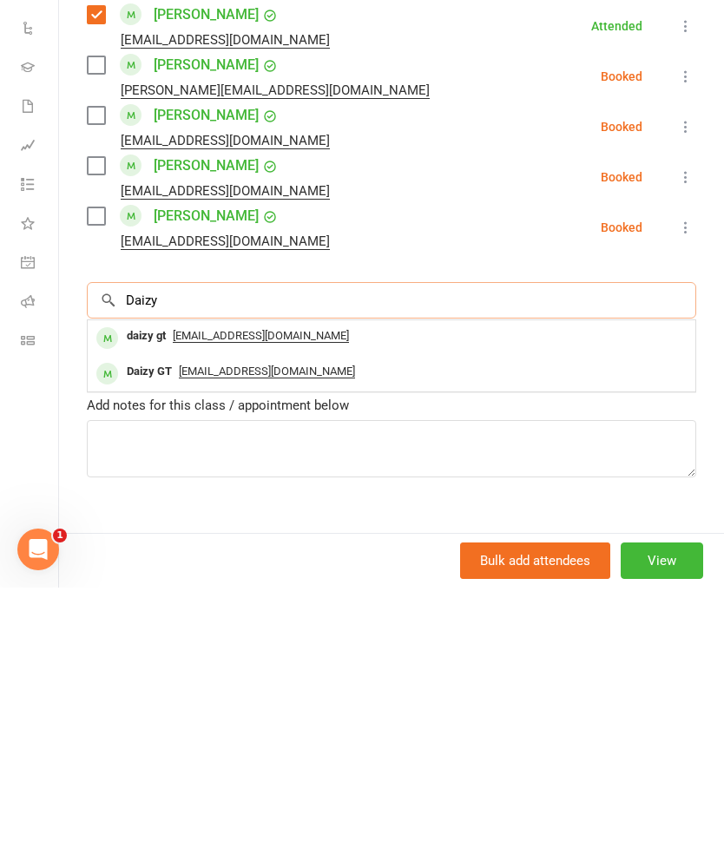
type input "Daizy"
click at [402, 633] on div "[EMAIL_ADDRESS][DOMAIN_NAME]" at bounding box center [392, 645] width 594 height 25
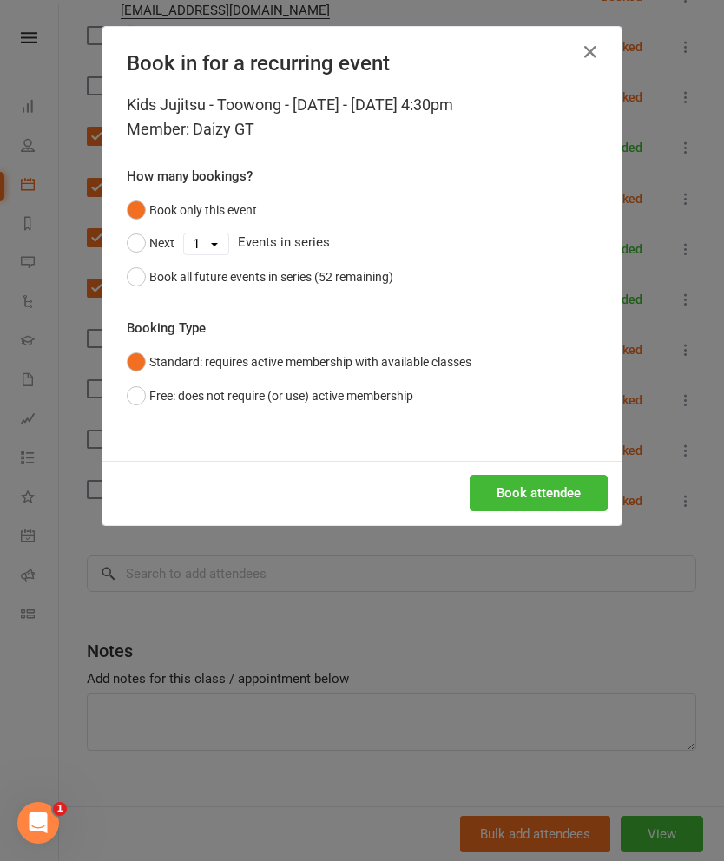
click at [535, 486] on button "Book attendee" at bounding box center [539, 493] width 138 height 36
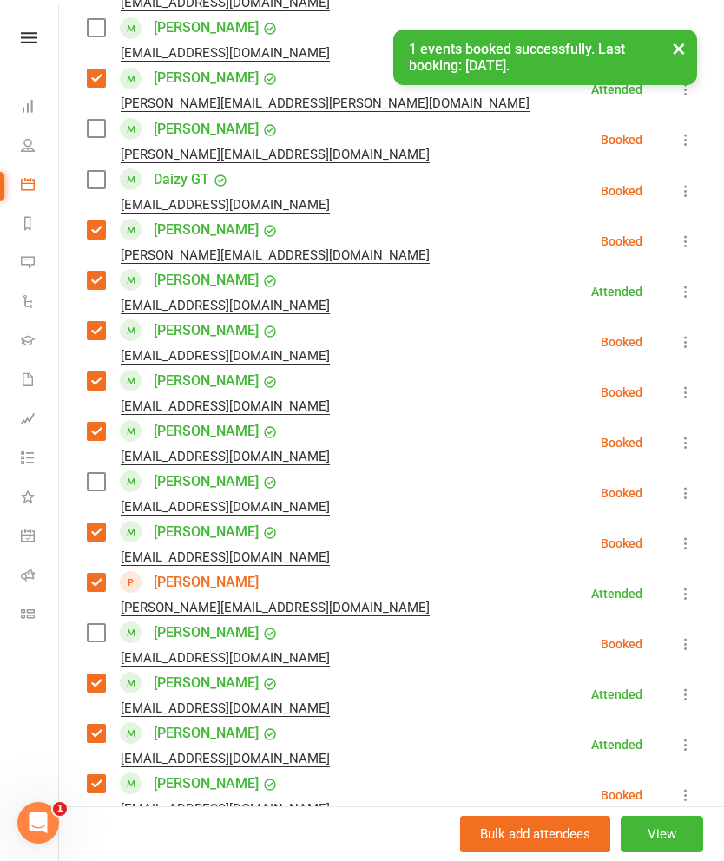
scroll to position [1006, 0]
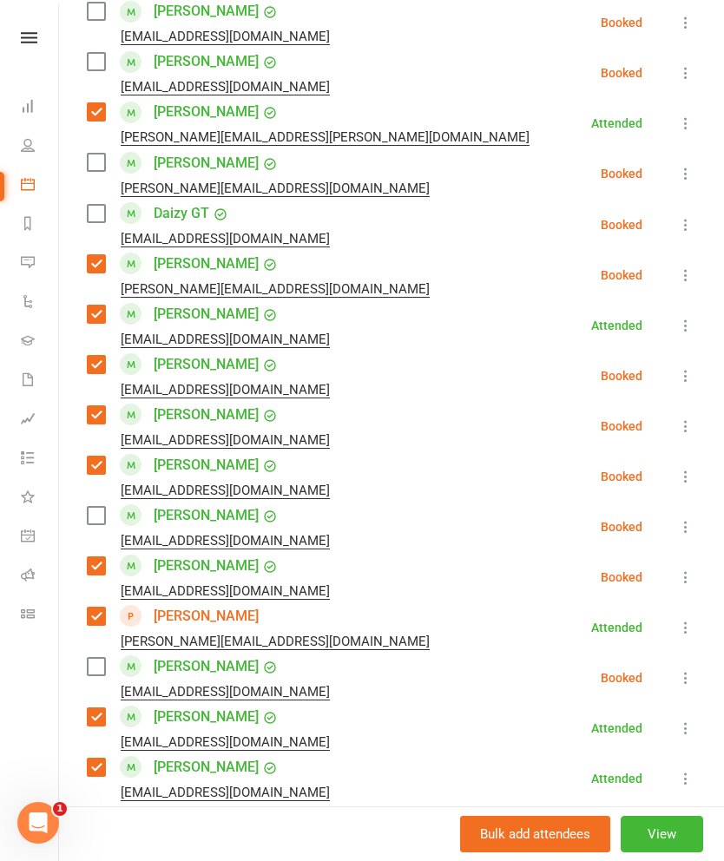
click at [99, 205] on label at bounding box center [95, 213] width 17 height 17
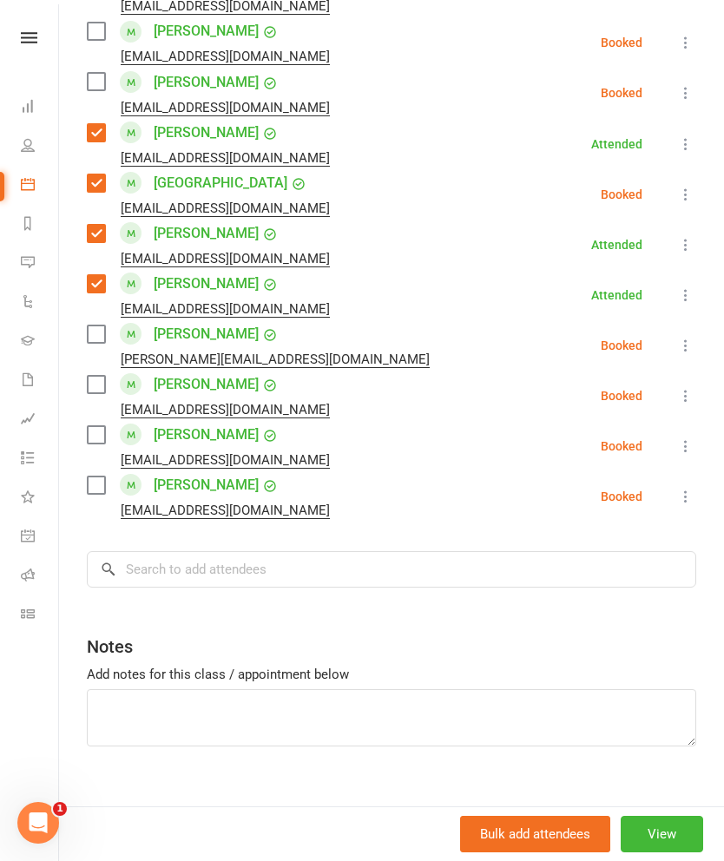
scroll to position [2698, 0]
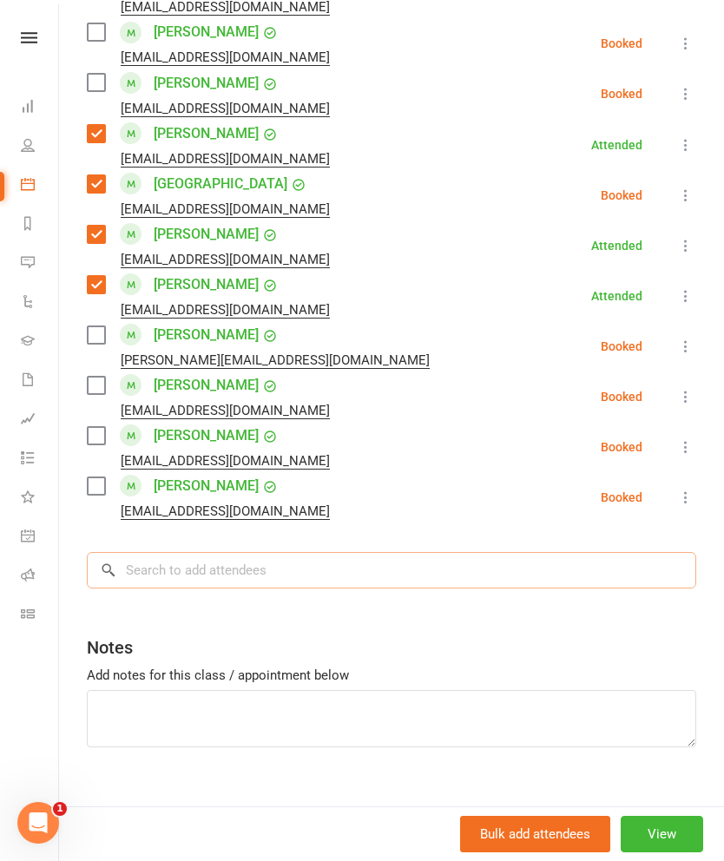
click at [403, 552] on input "search" at bounding box center [391, 570] width 609 height 36
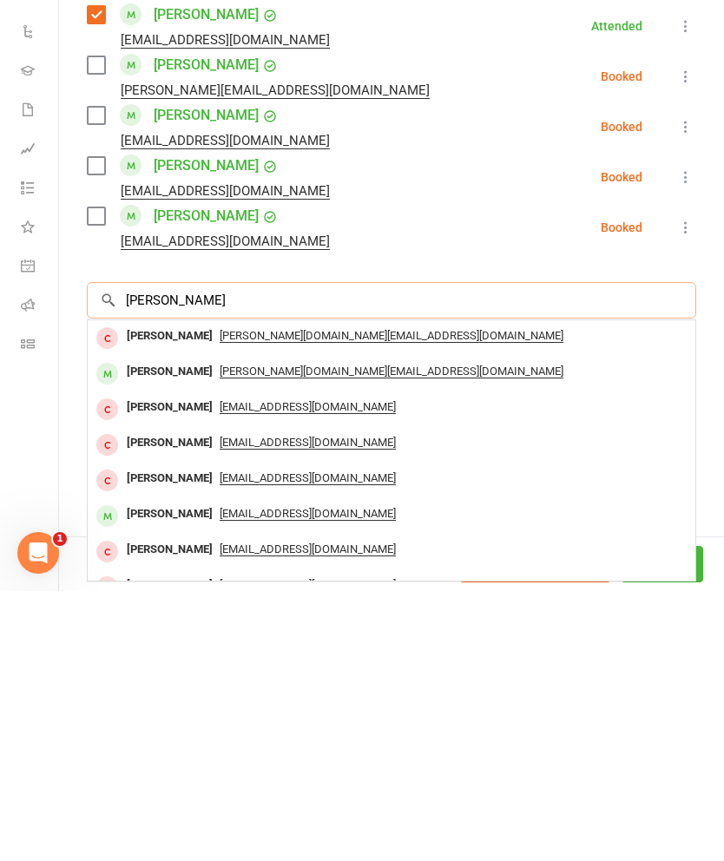
type input "[PERSON_NAME]"
click at [318, 777] on span "[EMAIL_ADDRESS][DOMAIN_NAME]" at bounding box center [308, 784] width 176 height 14
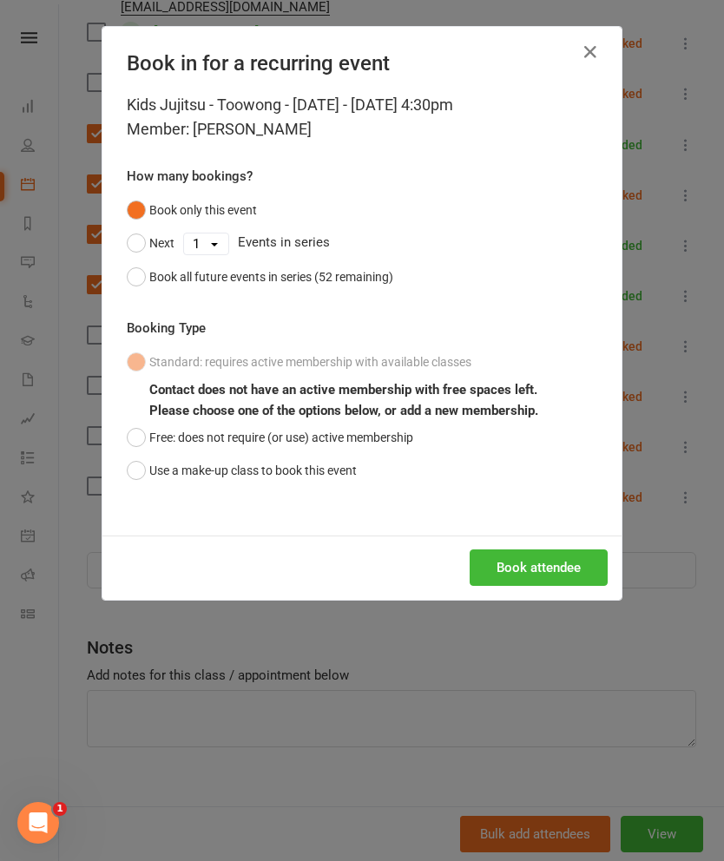
click at [530, 554] on button "Book attendee" at bounding box center [539, 568] width 138 height 36
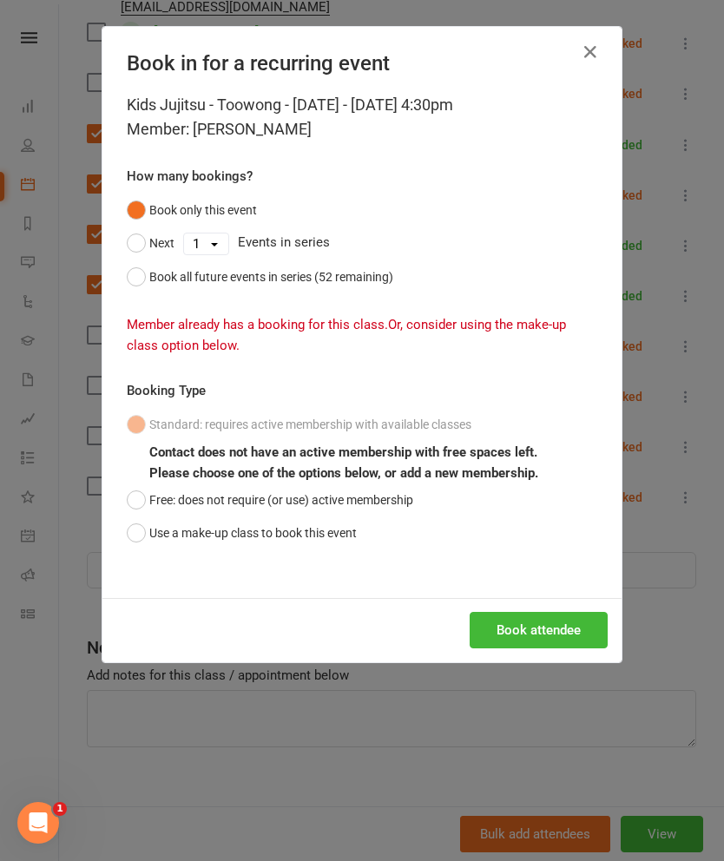
click at [563, 63] on h4 "Book in for a recurring event" at bounding box center [362, 63] width 471 height 24
click at [602, 51] on button "button" at bounding box center [590, 52] width 28 height 28
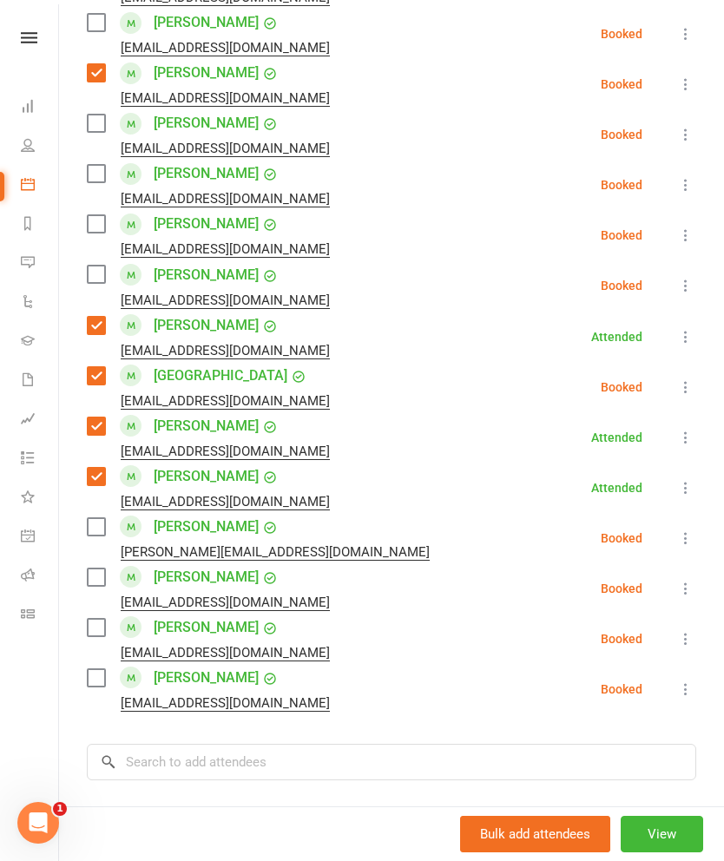
scroll to position [2508, 0]
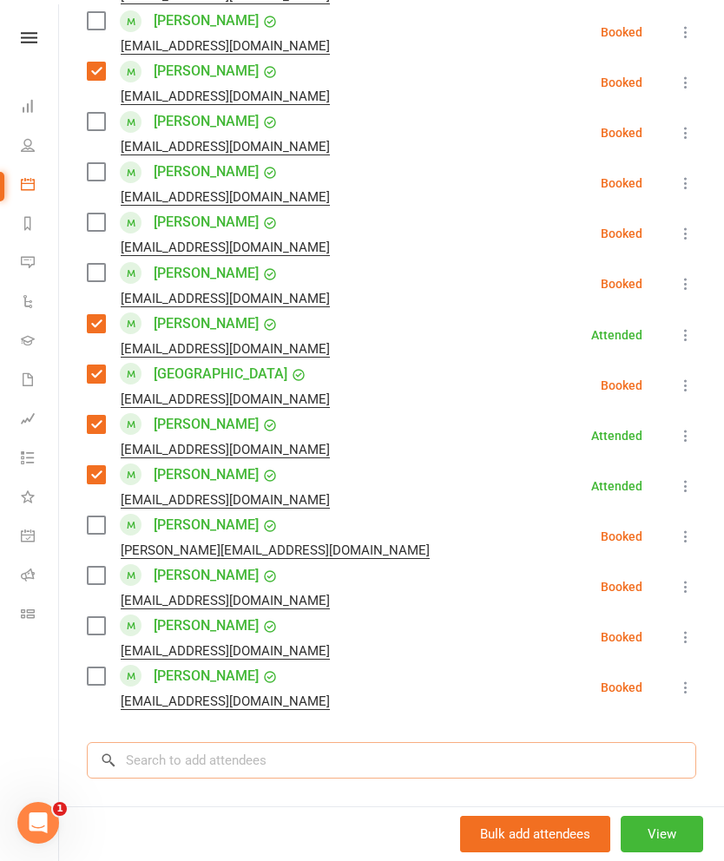
click at [431, 742] on input "search" at bounding box center [391, 760] width 609 height 36
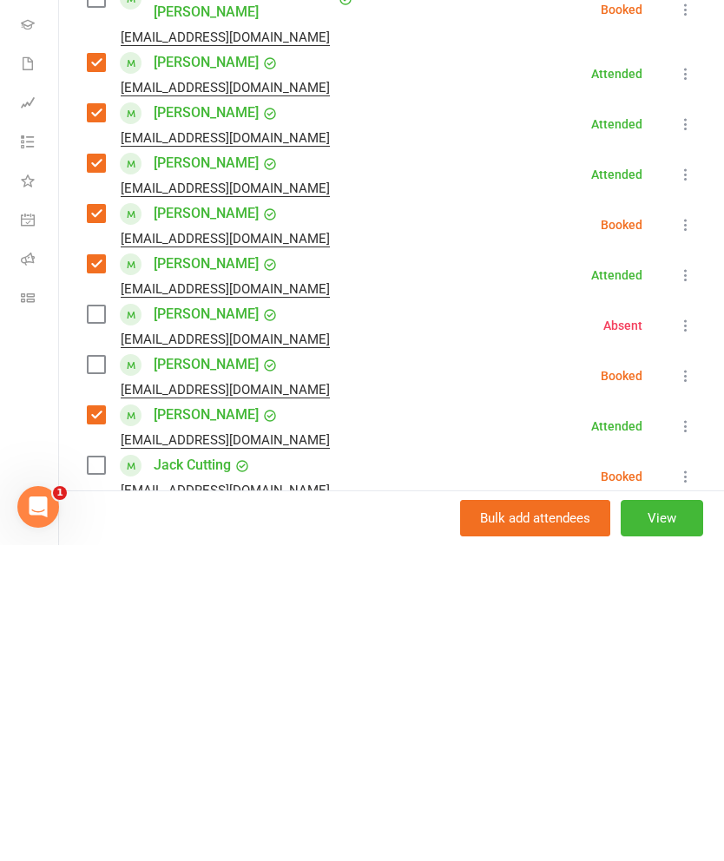
scroll to position [190, 0]
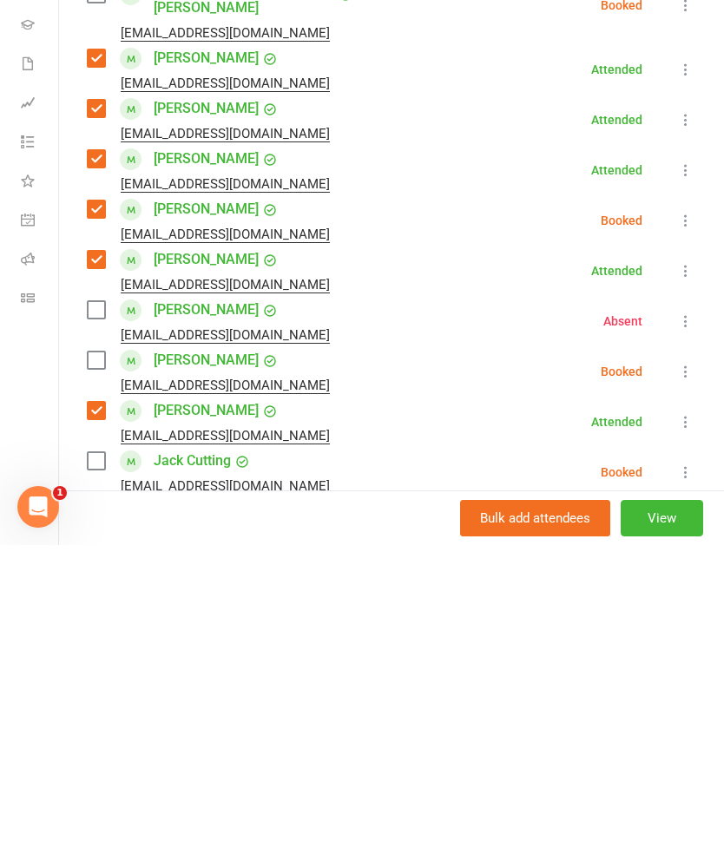
click at [99, 617] on label at bounding box center [95, 625] width 17 height 17
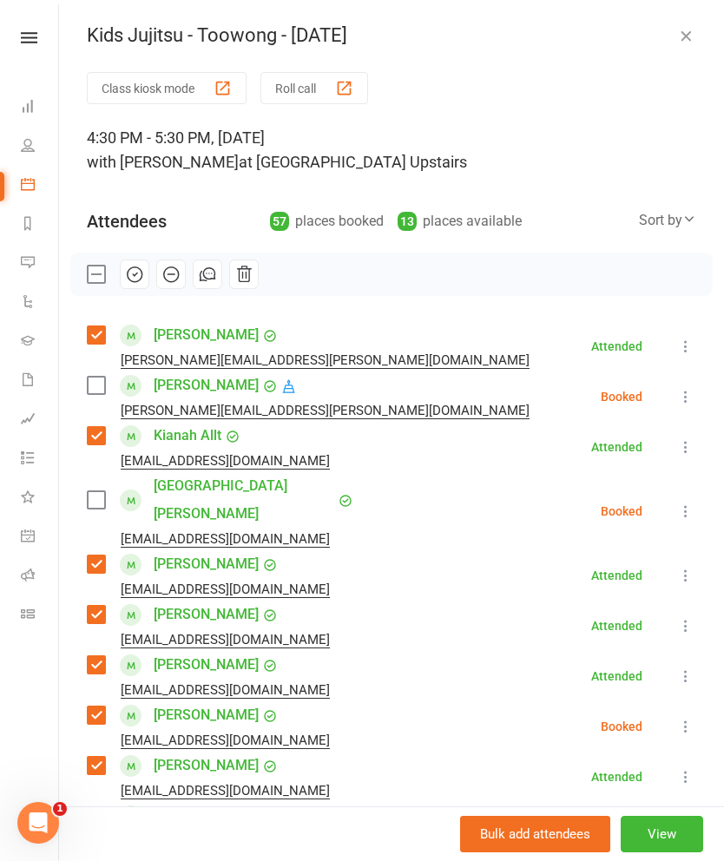
scroll to position [0, 0]
click at [127, 273] on icon "button" at bounding box center [134, 274] width 19 height 19
click at [95, 266] on label at bounding box center [95, 274] width 17 height 17
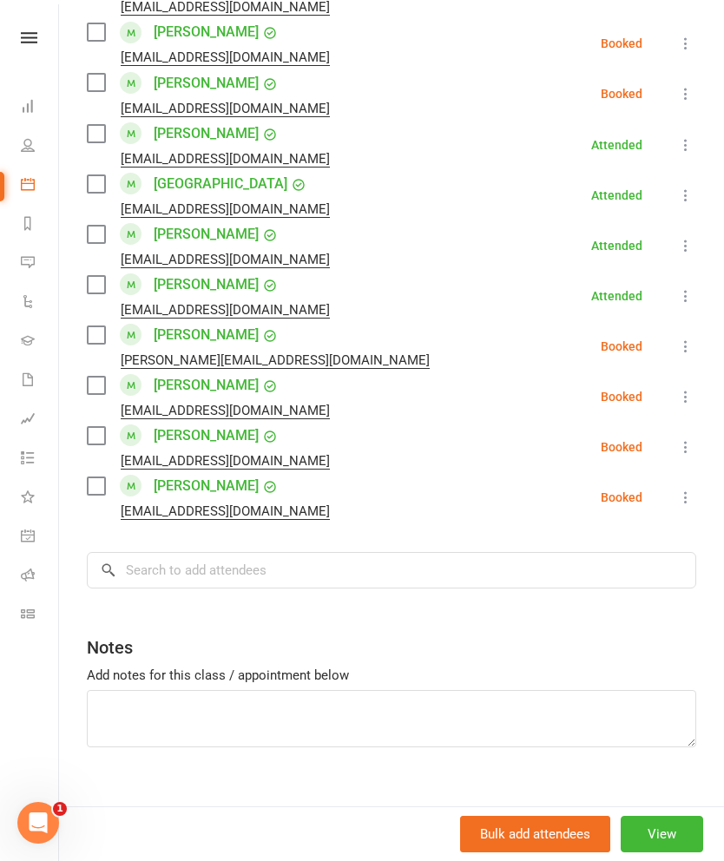
scroll to position [2693, 0]
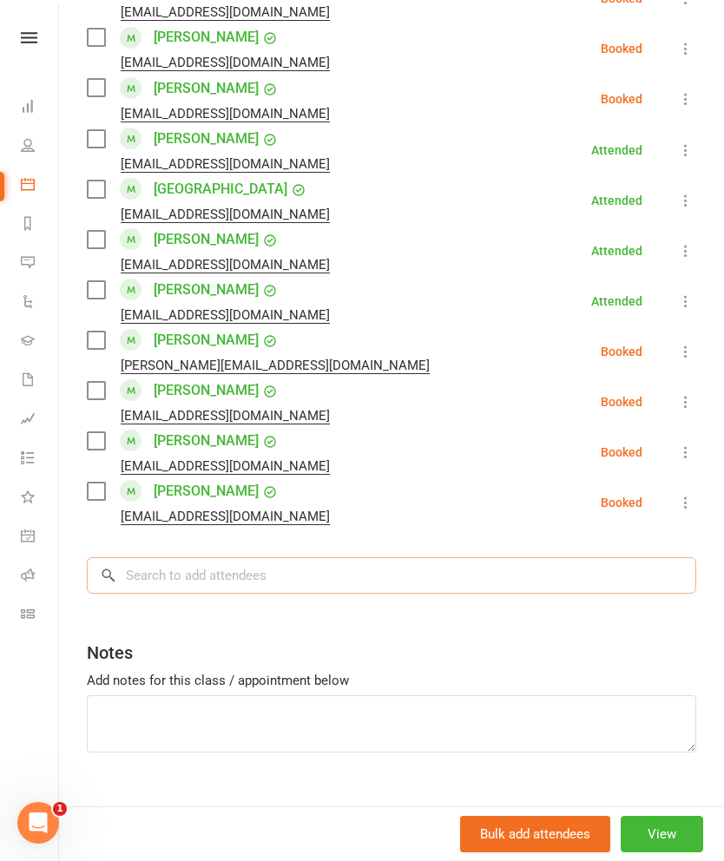
click at [548, 557] on input "search" at bounding box center [391, 575] width 609 height 36
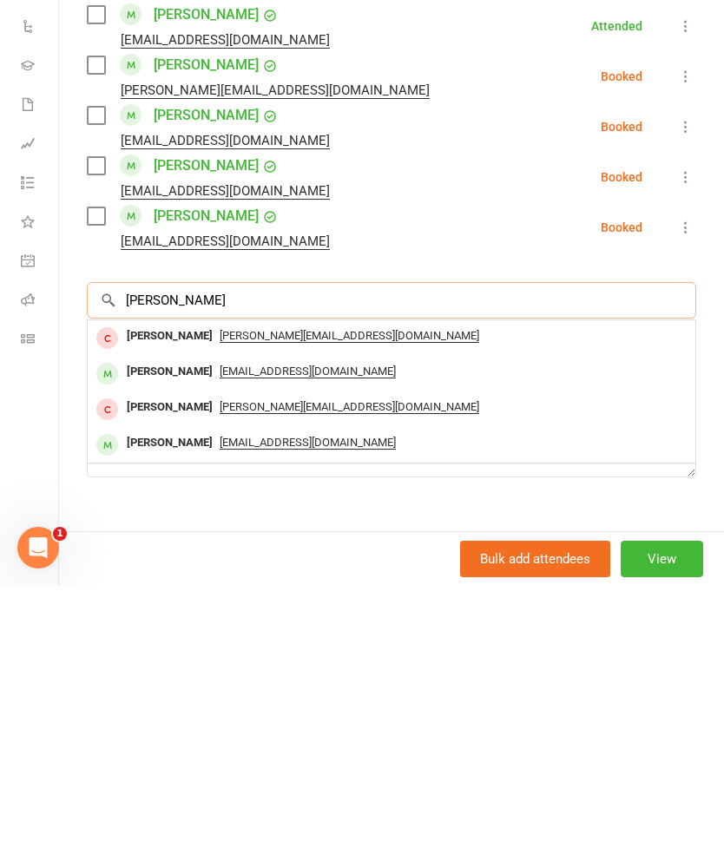
type input "[PERSON_NAME]"
click at [279, 640] on span "[EMAIL_ADDRESS][DOMAIN_NAME]" at bounding box center [308, 647] width 176 height 14
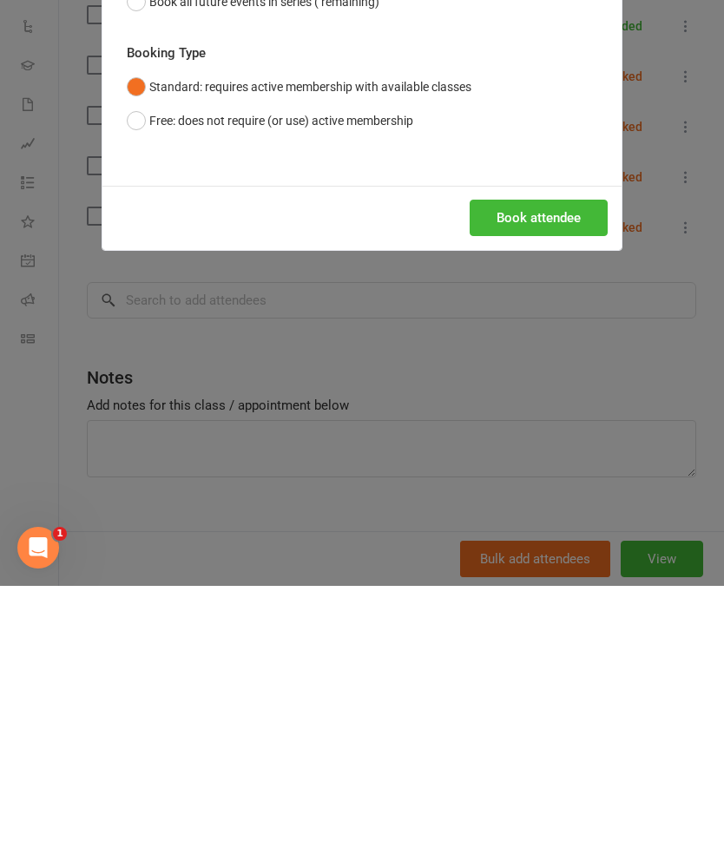
scroll to position [6918, 0]
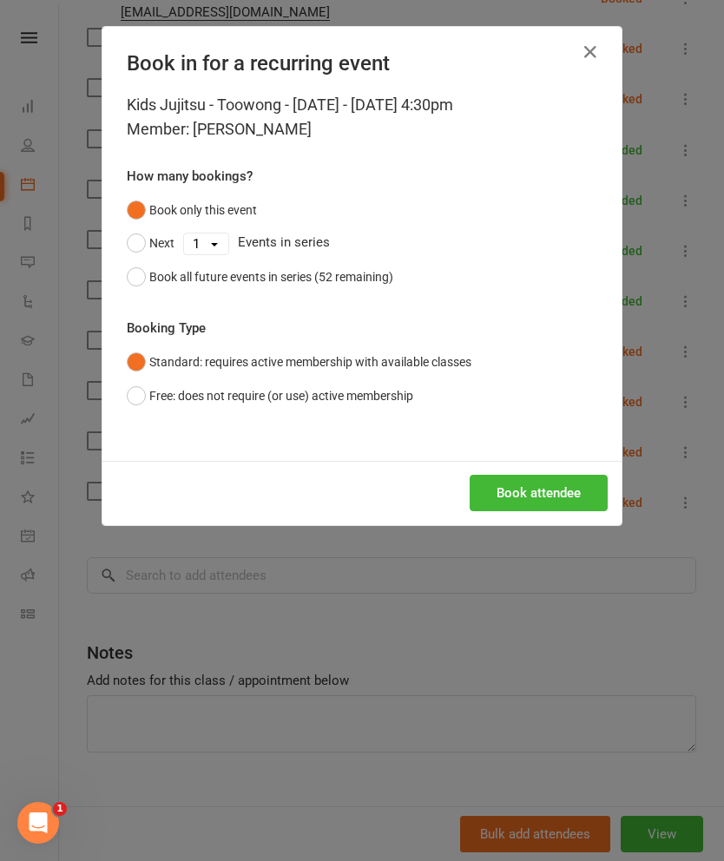
click at [528, 499] on button "Book attendee" at bounding box center [539, 493] width 138 height 36
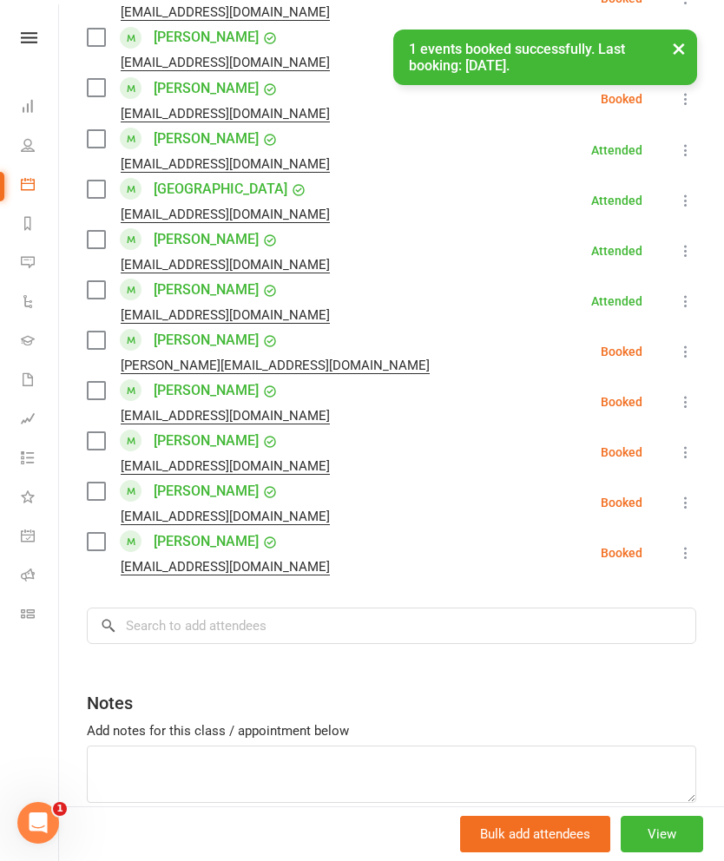
click at [104, 382] on label at bounding box center [95, 390] width 17 height 17
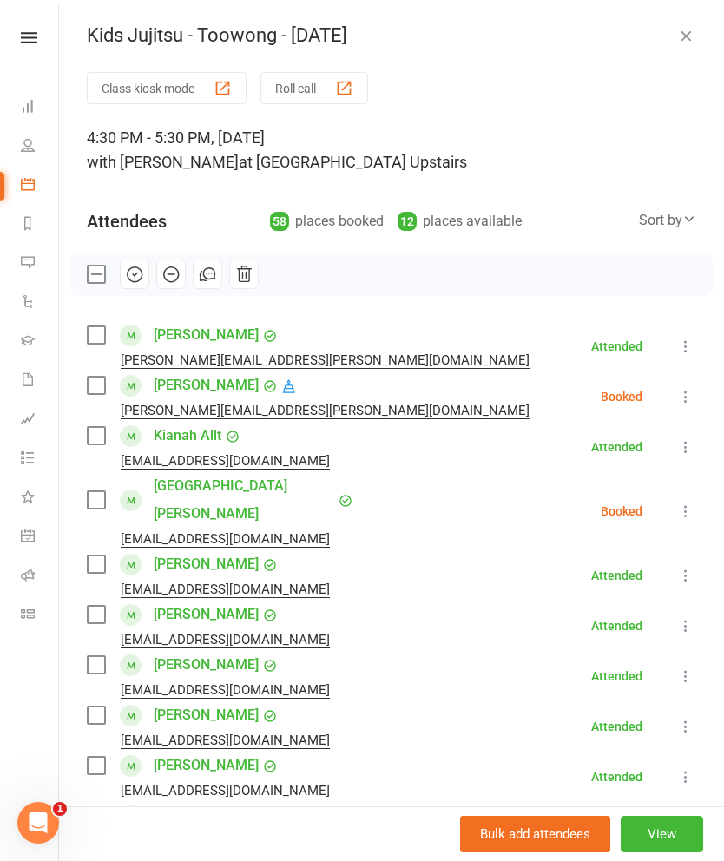
scroll to position [0, 0]
click at [133, 270] on icon "button" at bounding box center [134, 274] width 19 height 19
click at [97, 280] on label at bounding box center [95, 274] width 17 height 17
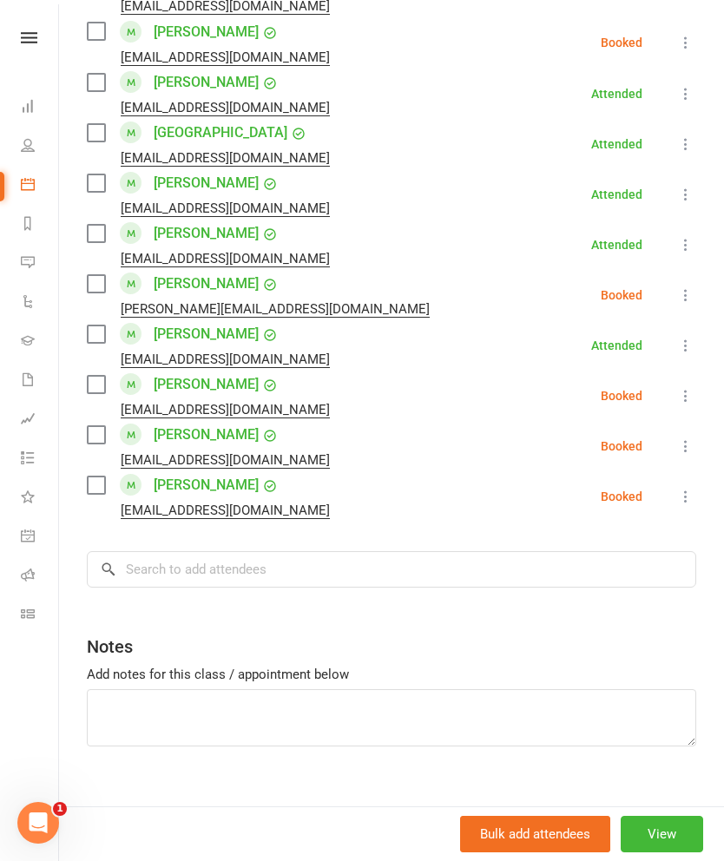
scroll to position [2749, 0]
